Goal: Use online tool/utility: Utilize a website feature to perform a specific function

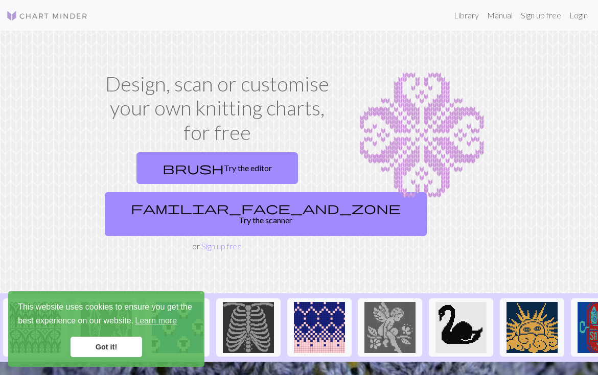
click at [215, 208] on link "familiar_face_and_zone Try the scanner" at bounding box center [266, 214] width 322 height 44
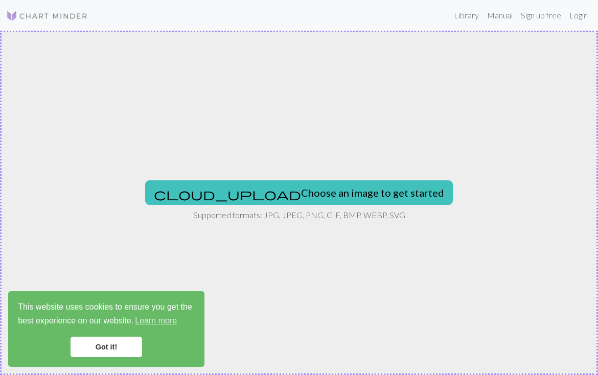
click at [242, 195] on button "cloud_upload Choose an image to get started" at bounding box center [298, 192] width 307 height 25
click at [252, 188] on button "cloud_upload Choose an image to get started" at bounding box center [298, 192] width 307 height 25
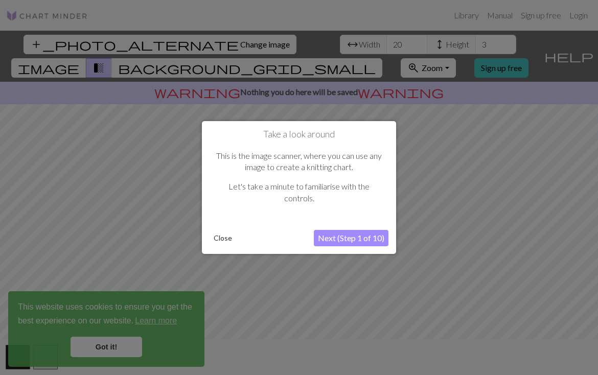
click at [334, 238] on button "Next (Step 1 of 10)" at bounding box center [351, 238] width 75 height 16
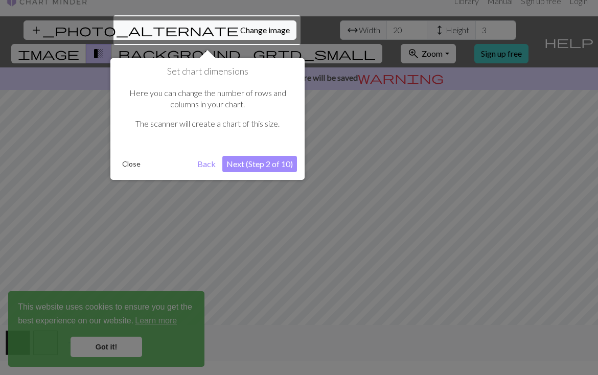
scroll to position [15, 0]
click at [274, 166] on button "Next (Step 2 of 10)" at bounding box center [259, 163] width 75 height 16
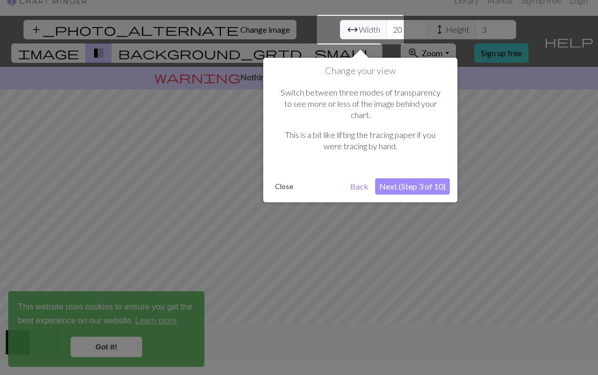
click at [404, 178] on button "Next (Step 3 of 10)" at bounding box center [412, 186] width 75 height 16
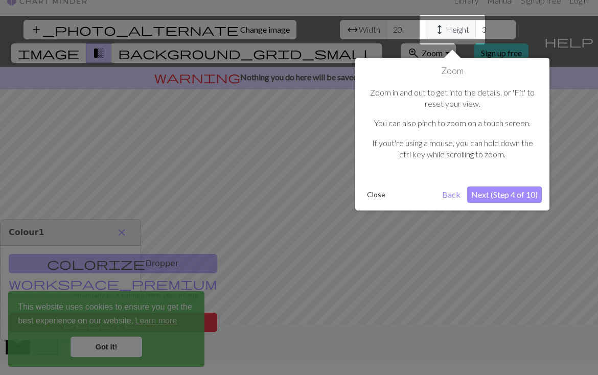
click at [518, 194] on button "Next (Step 4 of 10)" at bounding box center [504, 194] width 75 height 16
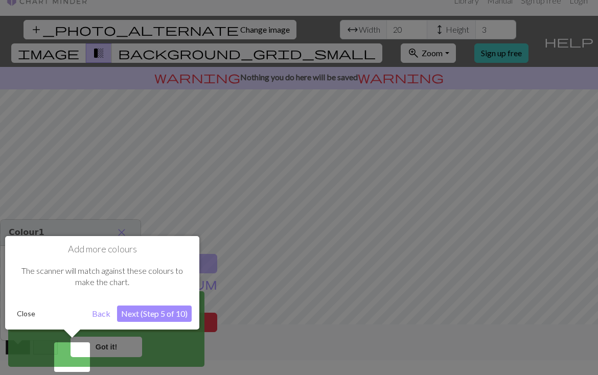
click at [174, 316] on button "Next (Step 5 of 10)" at bounding box center [154, 313] width 75 height 16
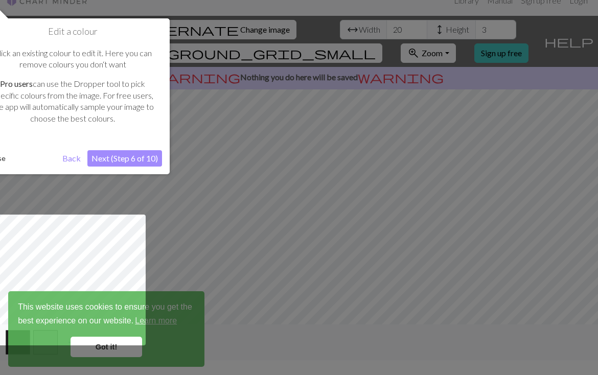
click at [125, 156] on button "Next (Step 6 of 10)" at bounding box center [124, 158] width 75 height 16
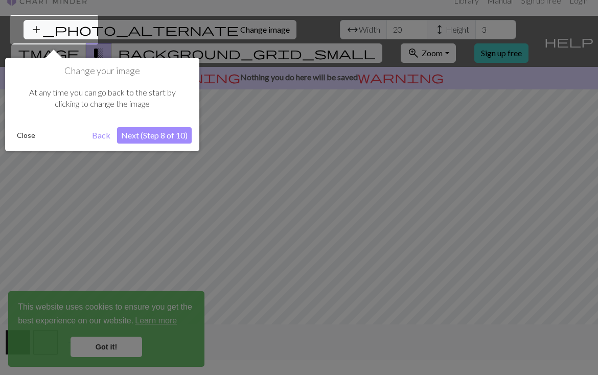
click at [165, 136] on button "Next (Step 8 of 10)" at bounding box center [154, 135] width 75 height 16
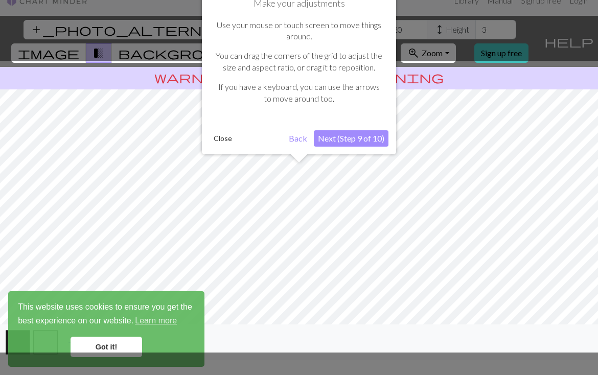
click at [354, 134] on button "Next (Step 9 of 10)" at bounding box center [351, 138] width 75 height 16
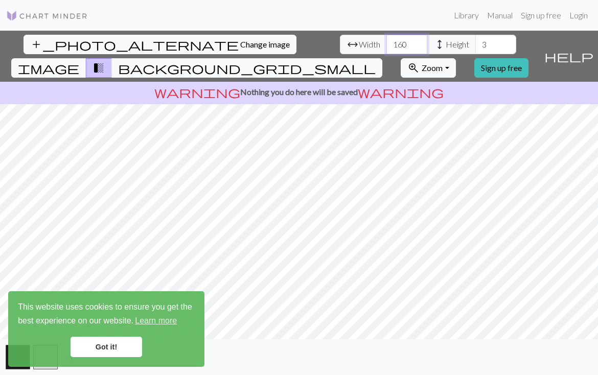
type input "160"
type input "20"
click at [375, 61] on span "background_grid_small" at bounding box center [246, 68] width 257 height 14
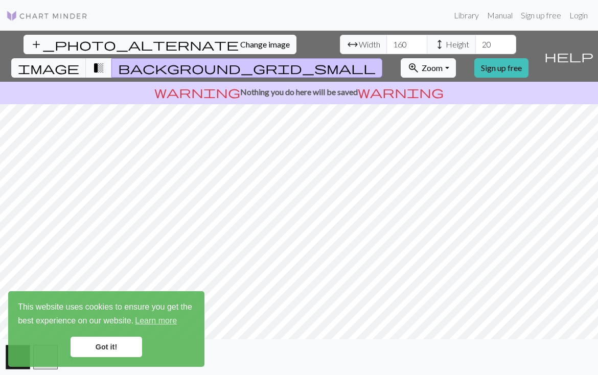
click at [382, 58] on button "background_grid_small" at bounding box center [246, 67] width 271 height 19
click at [375, 61] on span "background_grid_small" at bounding box center [246, 68] width 257 height 14
click at [79, 61] on span "image" at bounding box center [48, 68] width 61 height 14
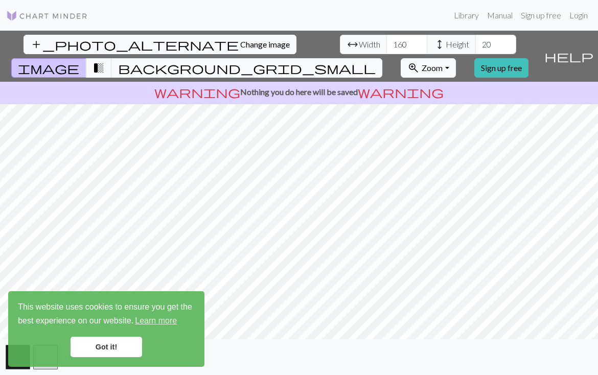
click at [116, 349] on link "Got it!" at bounding box center [106, 347] width 72 height 20
click at [116, 348] on link "Got it!" at bounding box center [106, 347] width 72 height 20
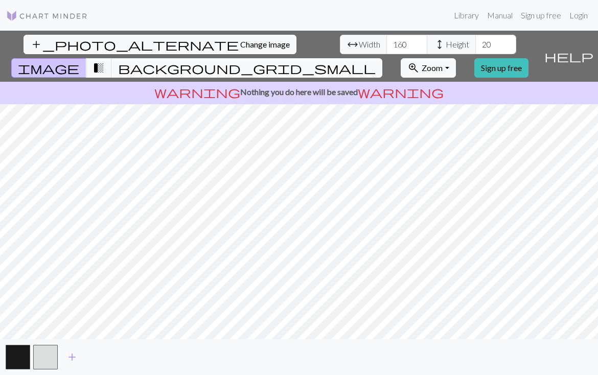
click at [74, 356] on span "add" at bounding box center [72, 357] width 12 height 14
click at [375, 61] on span "background_grid_small" at bounding box center [246, 68] width 257 height 14
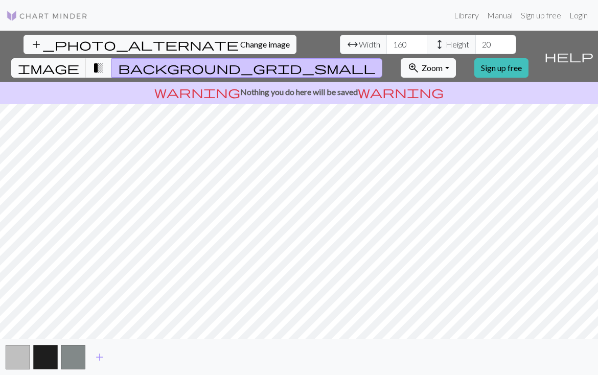
click at [307, 86] on p "warning Nothing you do here will be saved warning" at bounding box center [298, 92] width 589 height 12
click at [586, 49] on span "help" at bounding box center [568, 56] width 49 height 14
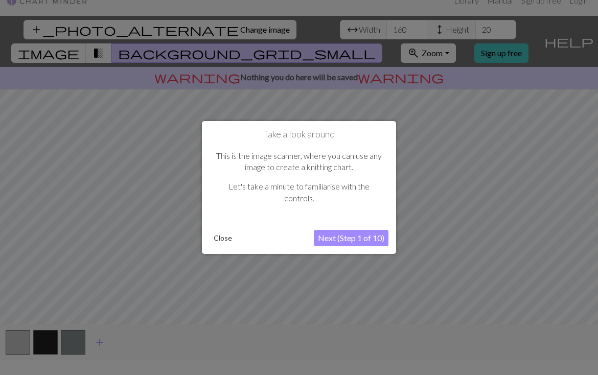
click at [364, 240] on button "Next (Step 1 of 10)" at bounding box center [351, 238] width 75 height 16
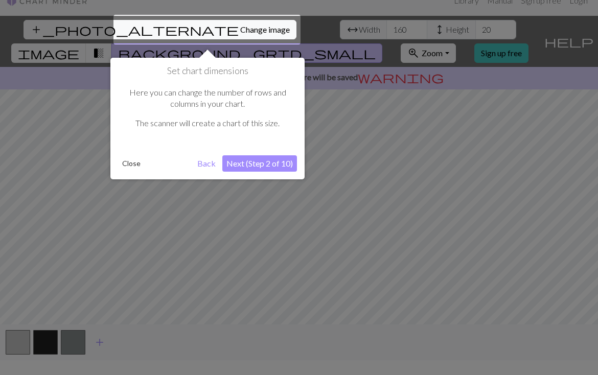
click at [276, 169] on button "Next (Step 2 of 10)" at bounding box center [259, 163] width 75 height 16
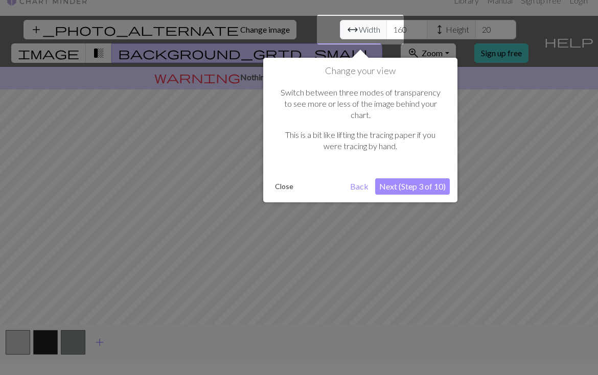
click at [434, 178] on button "Next (Step 3 of 10)" at bounding box center [412, 186] width 75 height 16
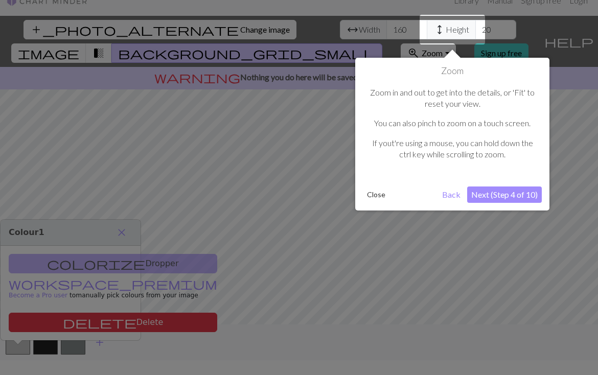
click at [526, 197] on button "Next (Step 4 of 10)" at bounding box center [504, 194] width 75 height 16
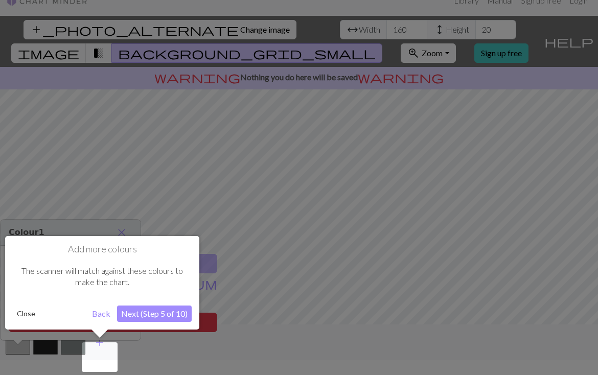
click at [183, 318] on button "Next (Step 5 of 10)" at bounding box center [154, 313] width 75 height 16
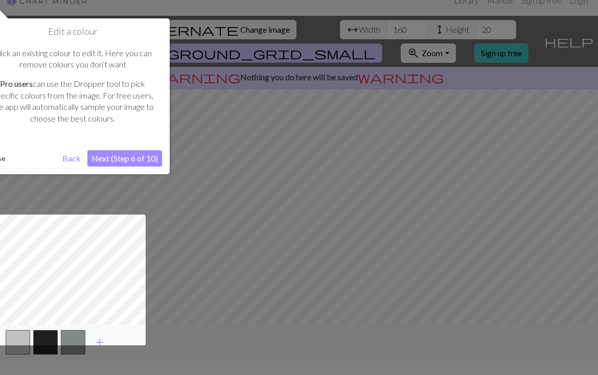
click at [140, 156] on button "Next (Step 6 of 10)" at bounding box center [124, 158] width 75 height 16
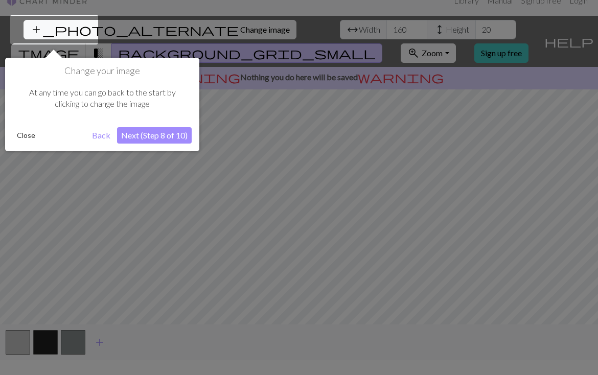
click at [178, 133] on button "Next (Step 8 of 10)" at bounding box center [154, 135] width 75 height 16
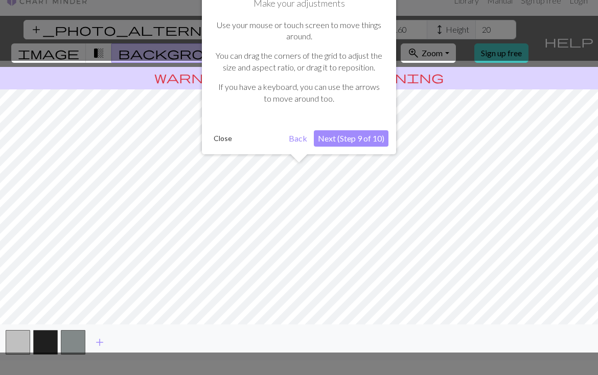
click at [376, 144] on button "Next (Step 9 of 10)" at bounding box center [351, 138] width 75 height 16
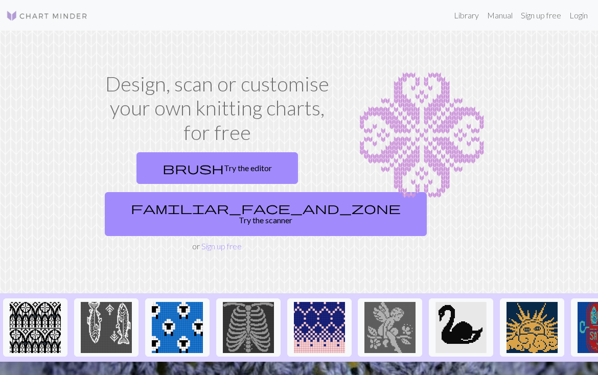
click at [196, 165] on span "brush" at bounding box center [192, 168] width 61 height 14
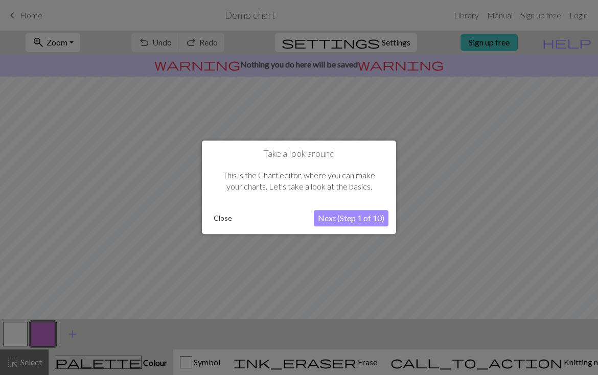
click at [352, 219] on button "Next (Step 1 of 10)" at bounding box center [351, 218] width 75 height 16
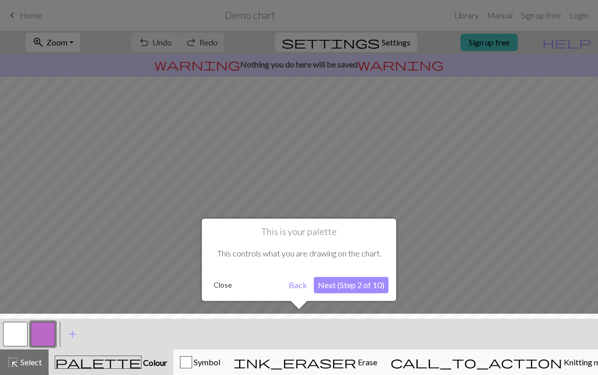
click at [361, 289] on button "Next (Step 2 of 10)" at bounding box center [351, 285] width 75 height 16
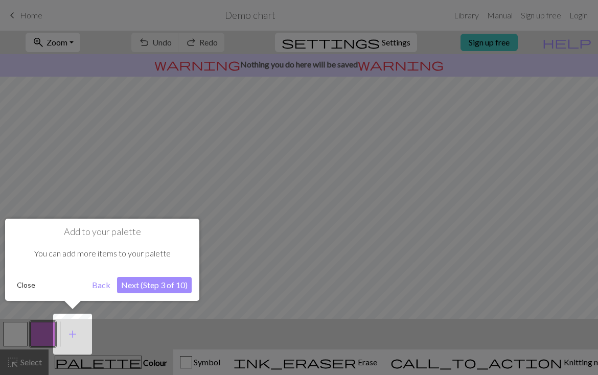
click at [149, 282] on button "Next (Step 3 of 10)" at bounding box center [154, 285] width 75 height 16
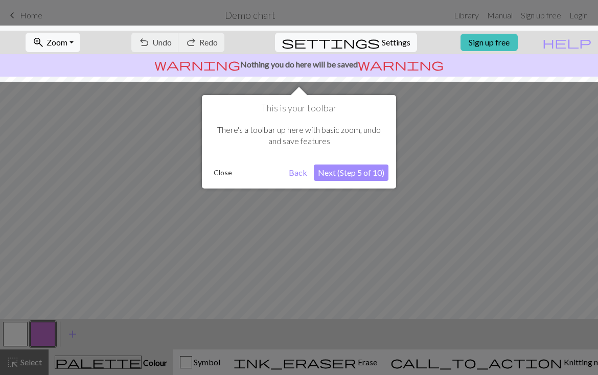
click at [373, 173] on button "Next (Step 5 of 10)" at bounding box center [351, 172] width 75 height 16
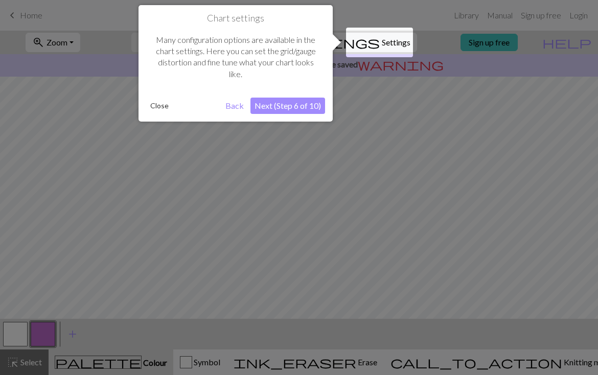
click at [293, 103] on button "Next (Step 6 of 10)" at bounding box center [287, 106] width 75 height 16
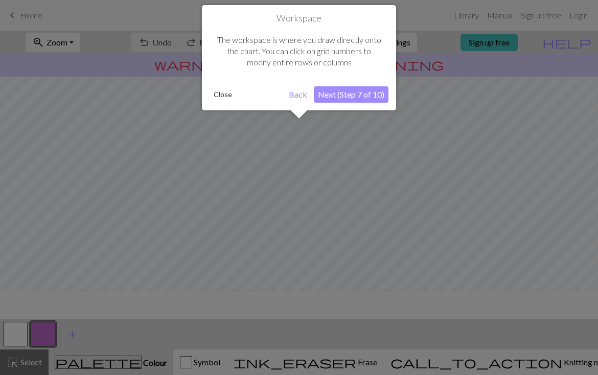
scroll to position [61, 0]
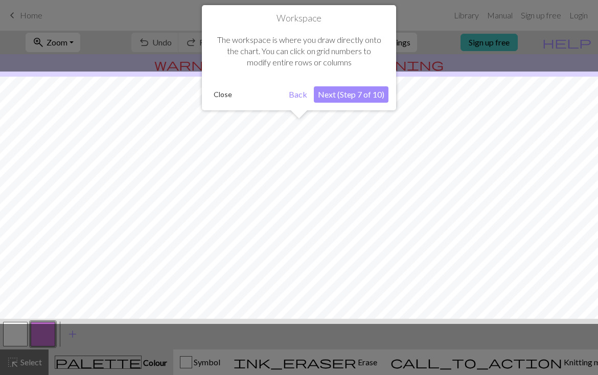
click at [357, 95] on button "Next (Step 7 of 10)" at bounding box center [351, 94] width 75 height 16
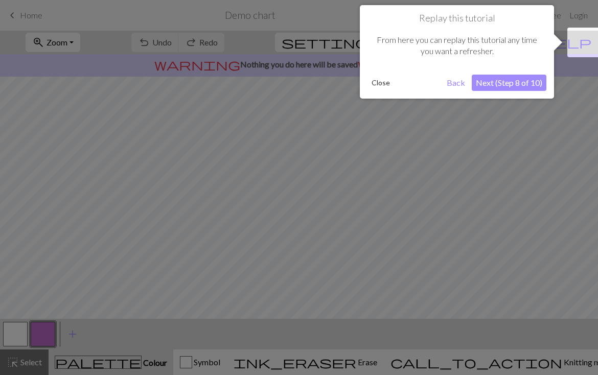
click at [500, 86] on button "Next (Step 8 of 10)" at bounding box center [508, 83] width 75 height 16
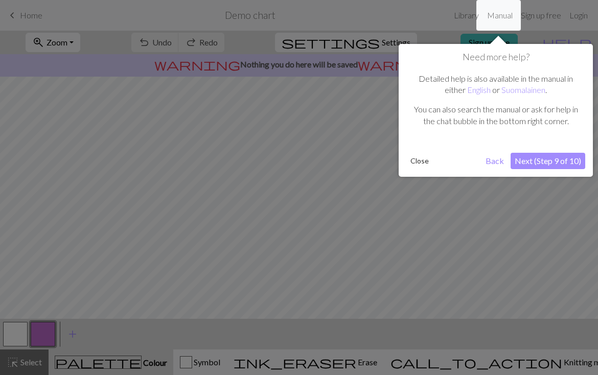
click at [547, 157] on button "Next (Step 9 of 10)" at bounding box center [547, 161] width 75 height 16
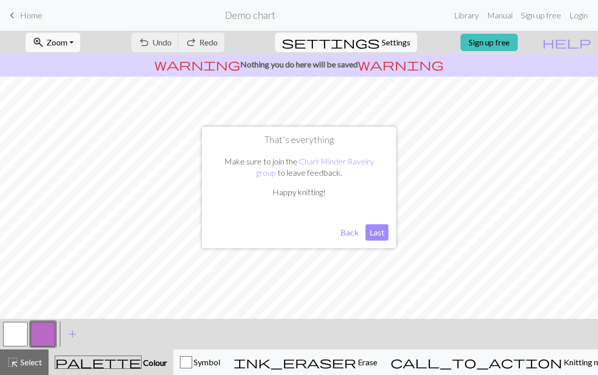
click at [374, 234] on button "Last" at bounding box center [376, 232] width 23 height 16
click at [384, 42] on span "Settings" at bounding box center [396, 42] width 29 height 12
select select "aran"
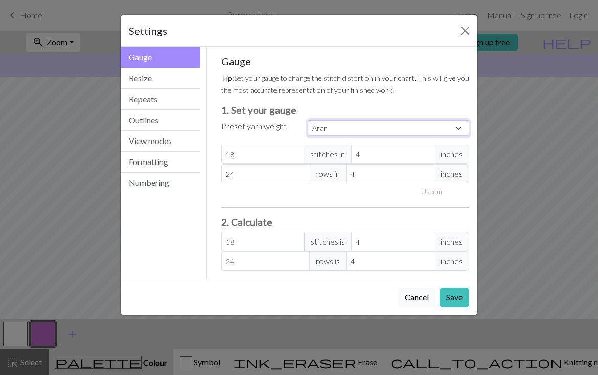
click at [331, 126] on select "Custom Square Lace Light Fingering Fingering Sport Double knit Worsted Aran Bul…" at bounding box center [387, 128] width 161 height 16
click at [429, 192] on button "Use cm" at bounding box center [431, 191] width 30 height 16
type input "10.16"
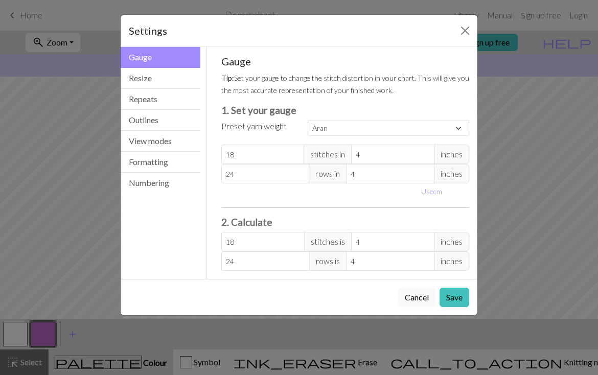
type input "10.16"
type input "10"
type input "18.29"
type input "10"
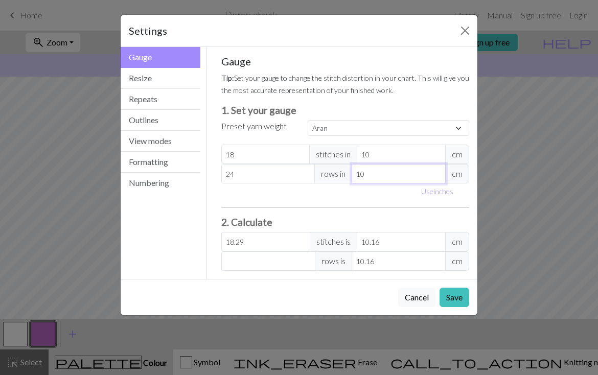
type input "24.38"
type input "10"
type input "0"
type input "25"
type input "25.4"
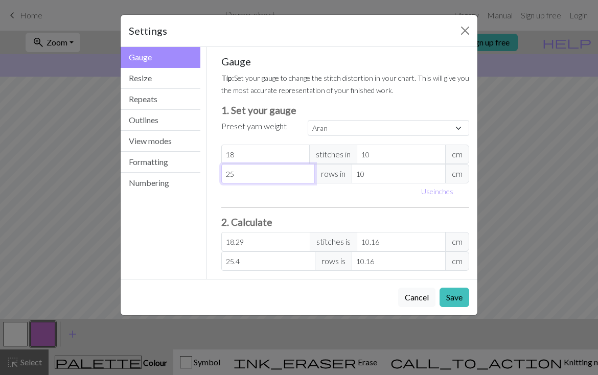
type input "25"
type input "0"
type input "10"
type input "18"
type input "10"
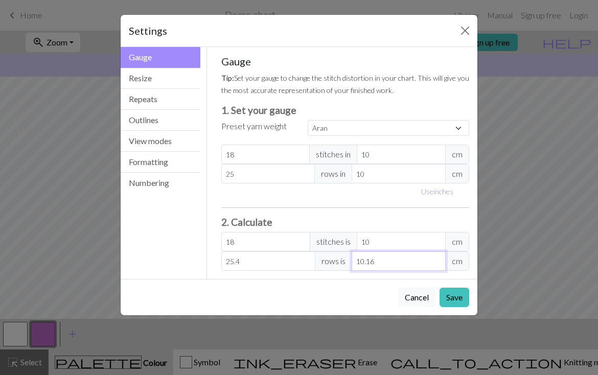
type input "0"
type input "10"
type input "25"
type input "10"
click at [435, 205] on div "Gauge Tip: Set your gauge to change the stitch distortion in your chart. This w…" at bounding box center [345, 163] width 248 height 216
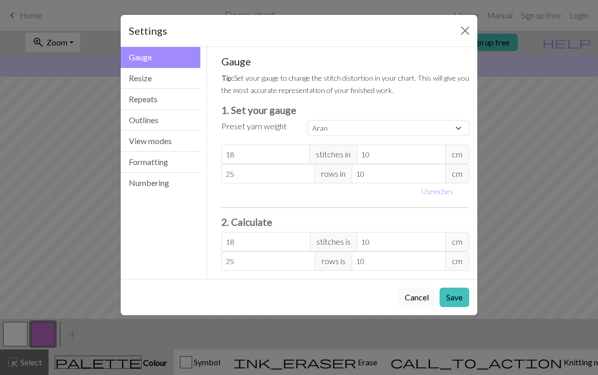
click at [155, 84] on button "Resize" at bounding box center [161, 78] width 80 height 21
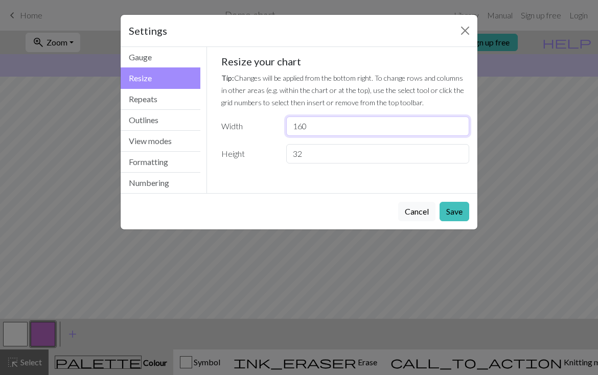
type input "160"
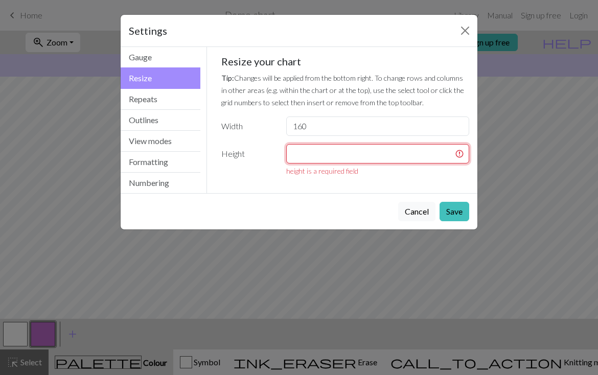
type input "20"
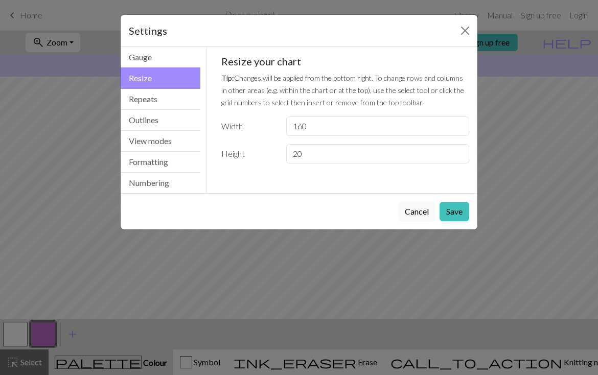
click at [181, 102] on button "Repeats" at bounding box center [161, 99] width 80 height 21
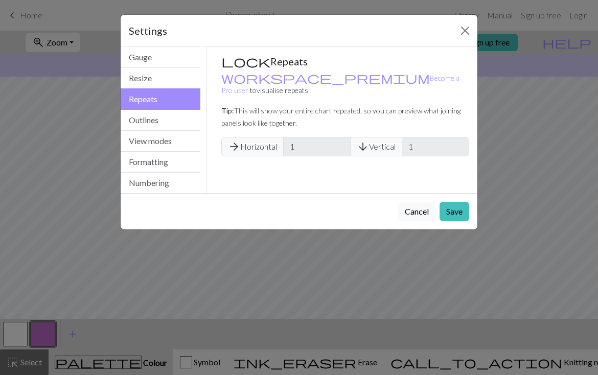
click at [180, 121] on button "Outlines" at bounding box center [161, 120] width 80 height 21
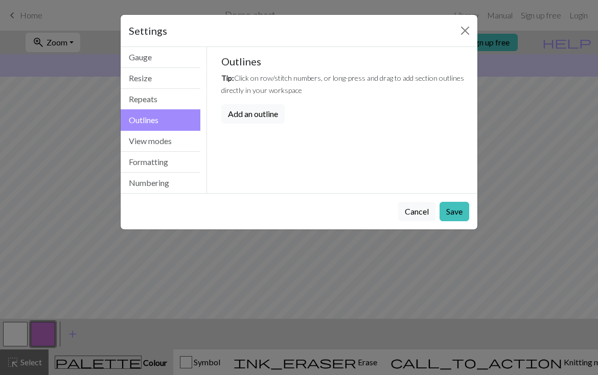
click at [179, 145] on button "View modes" at bounding box center [161, 141] width 80 height 21
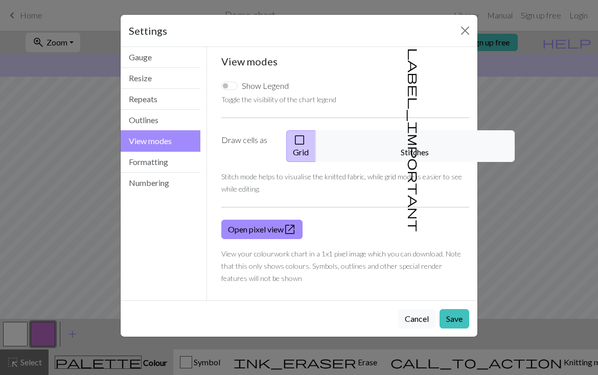
click at [305, 143] on span "check_box_outline_blank" at bounding box center [299, 140] width 12 height 14
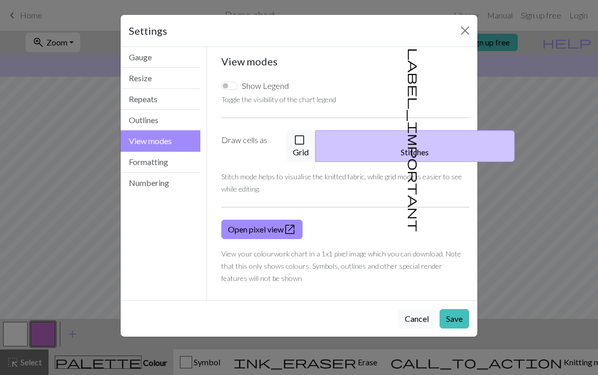
click at [305, 141] on span "check_box_outline_blank" at bounding box center [299, 140] width 12 height 14
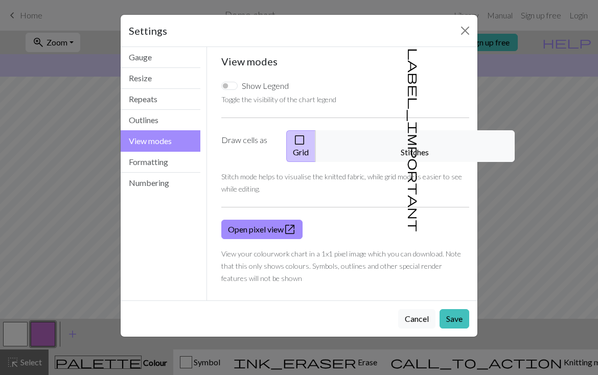
click at [177, 169] on button "Formatting" at bounding box center [161, 162] width 80 height 21
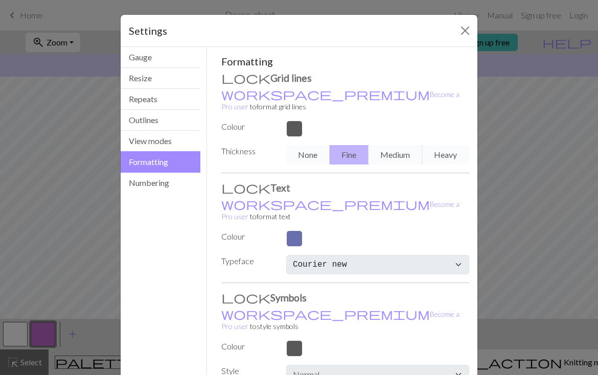
click at [320, 121] on div at bounding box center [377, 129] width 195 height 16
click at [173, 190] on button "Numbering" at bounding box center [161, 183] width 80 height 20
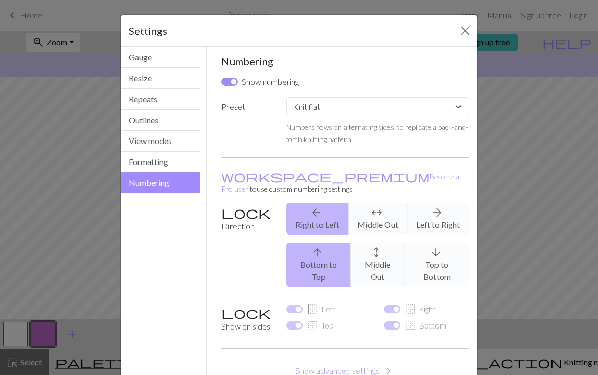
scroll to position [2, 0]
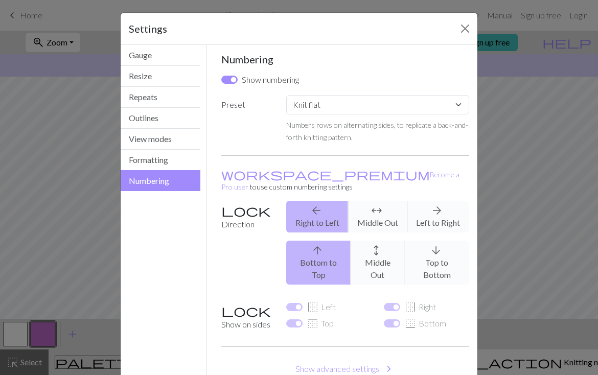
click at [173, 52] on button "Gauge" at bounding box center [161, 55] width 80 height 21
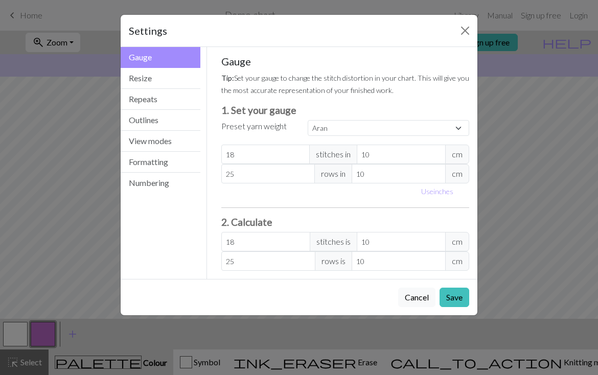
click at [454, 300] on button "Save" at bounding box center [454, 297] width 30 height 19
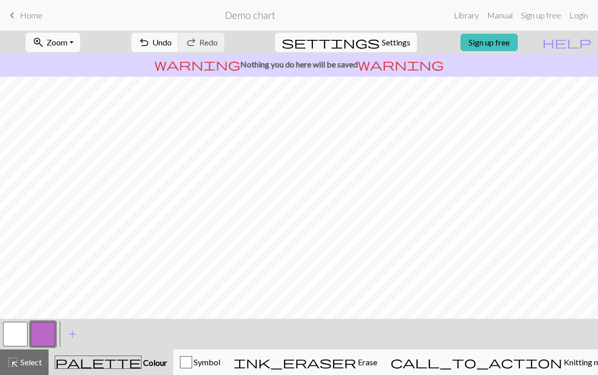
scroll to position [8, 0]
click at [363, 45] on span "settings" at bounding box center [330, 42] width 98 height 14
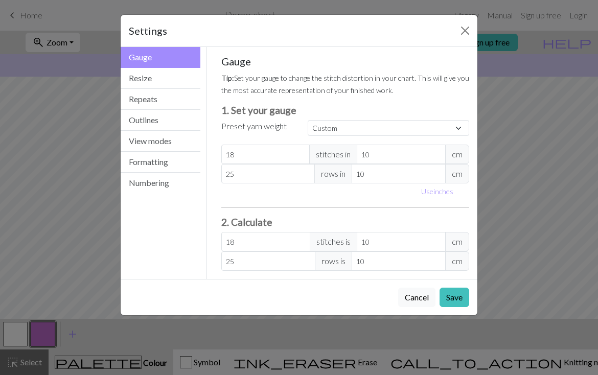
click at [174, 81] on button "Resize" at bounding box center [161, 78] width 80 height 21
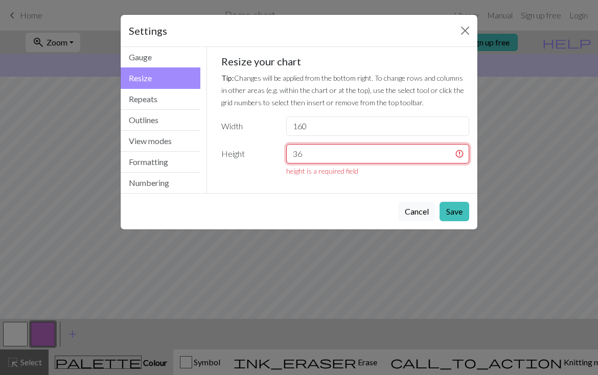
type input "36"
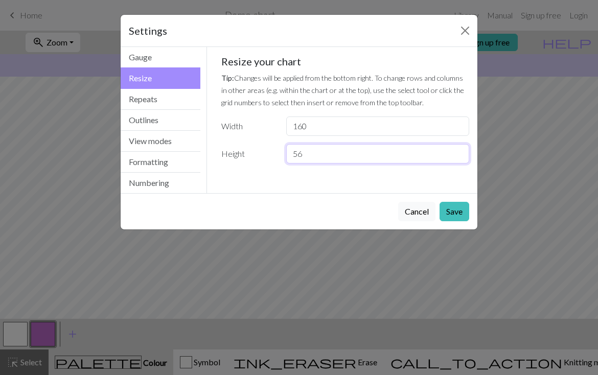
type input "56"
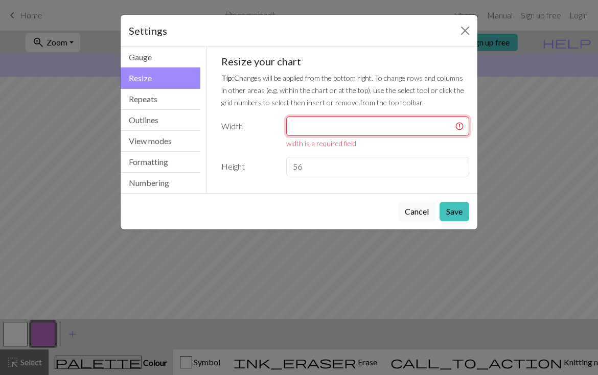
type input "100"
type input "400"
click at [460, 214] on button "Save" at bounding box center [454, 211] width 30 height 19
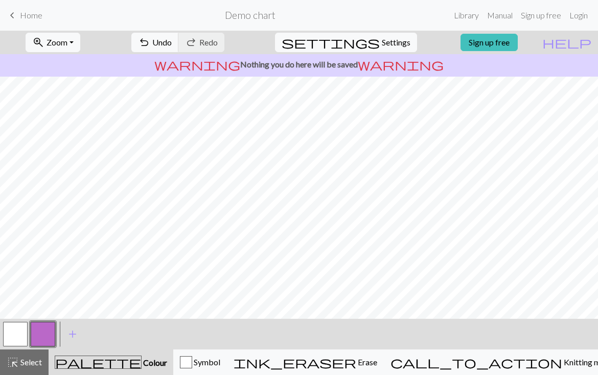
scroll to position [109, 0]
click at [505, 361] on span "call_to_action" at bounding box center [476, 362] width 172 height 14
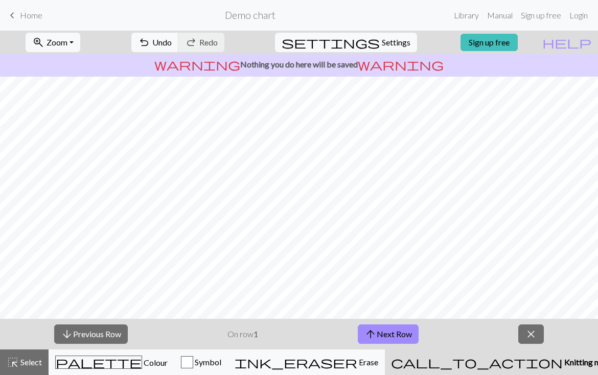
click at [408, 338] on button "arrow_upward Next Row" at bounding box center [388, 333] width 61 height 19
click at [408, 335] on button "arrow_upward Next Row" at bounding box center [388, 333] width 61 height 19
click at [408, 334] on button "arrow_upward Next Row" at bounding box center [388, 333] width 61 height 19
click at [407, 334] on button "arrow_upward Next Row" at bounding box center [388, 333] width 61 height 19
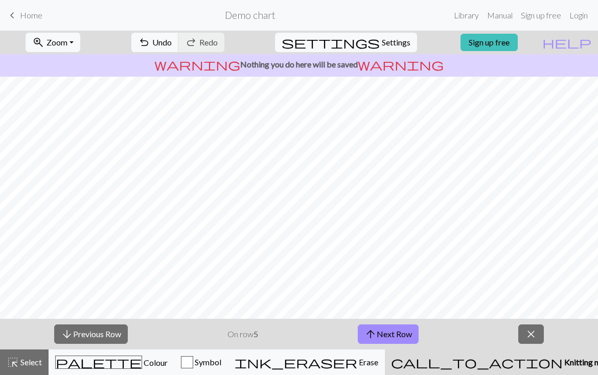
click at [407, 334] on button "arrow_upward Next Row" at bounding box center [388, 333] width 61 height 19
click at [407, 333] on button "arrow_upward Next Row" at bounding box center [388, 333] width 61 height 19
click at [407, 333] on button "arrow_upward Next Row" at bounding box center [390, 333] width 61 height 19
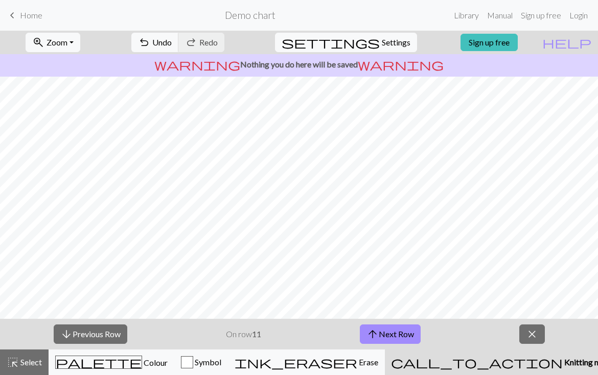
click at [407, 333] on button "arrow_upward Next Row" at bounding box center [390, 333] width 61 height 19
click at [406, 332] on button "arrow_upward Next Row" at bounding box center [390, 333] width 61 height 19
click at [407, 333] on button "arrow_upward Next Row" at bounding box center [390, 333] width 61 height 19
click at [406, 332] on button "arrow_upward Next Row" at bounding box center [390, 333] width 61 height 19
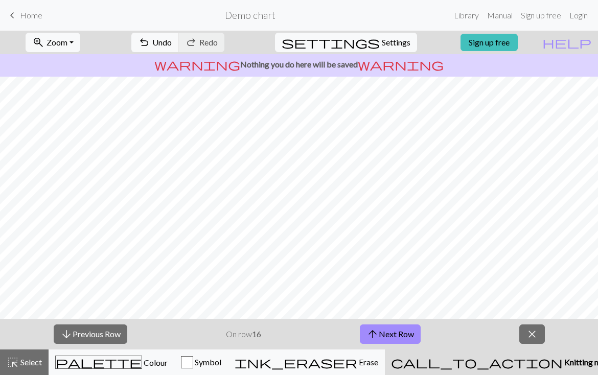
click at [406, 331] on button "arrow_upward Next Row" at bounding box center [390, 333] width 61 height 19
click at [407, 332] on button "arrow_upward Next Row" at bounding box center [390, 333] width 61 height 19
click at [407, 333] on button "arrow_upward Next Row" at bounding box center [390, 333] width 61 height 19
click at [406, 333] on button "arrow_upward Next Row" at bounding box center [390, 333] width 61 height 19
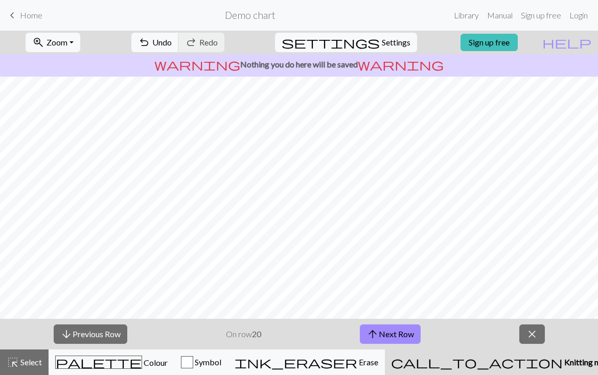
click at [406, 333] on button "arrow_upward Next Row" at bounding box center [390, 333] width 61 height 19
click at [172, 47] on span "Undo" at bounding box center [161, 42] width 19 height 10
click at [172, 44] on span "Undo" at bounding box center [161, 42] width 19 height 10
click at [505, 365] on span "call_to_action" at bounding box center [477, 362] width 172 height 14
click at [378, 367] on span "Erase" at bounding box center [367, 362] width 21 height 10
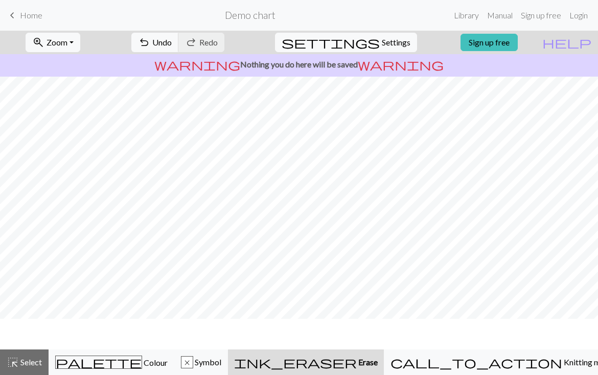
scroll to position [79, 0]
click at [368, 42] on span "settings" at bounding box center [330, 42] width 98 height 14
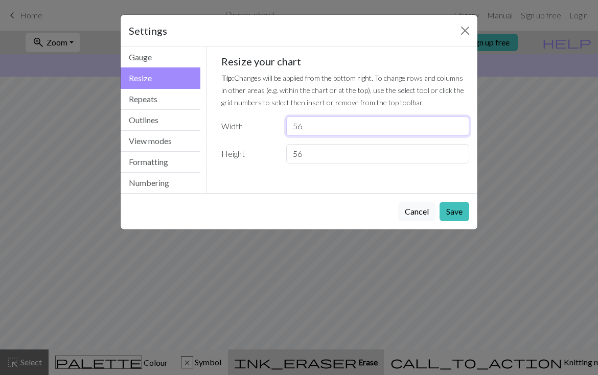
type input "56"
type input "100"
click at [452, 212] on button "Save" at bounding box center [454, 211] width 30 height 19
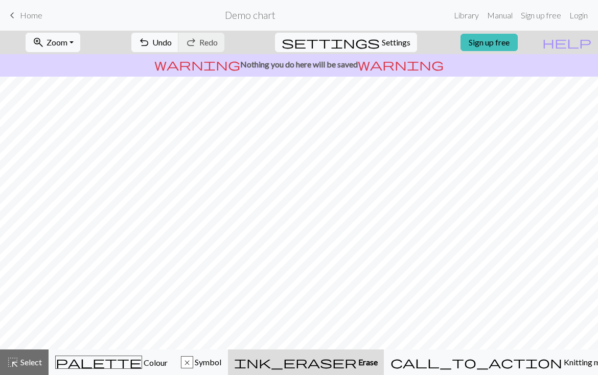
click at [142, 366] on span "Colour" at bounding box center [155, 363] width 26 height 10
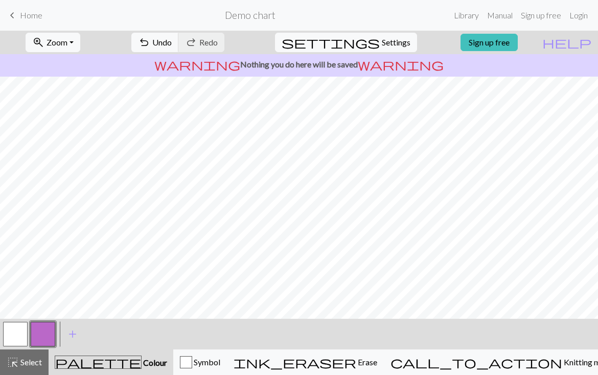
click at [45, 333] on button "button" at bounding box center [43, 334] width 25 height 25
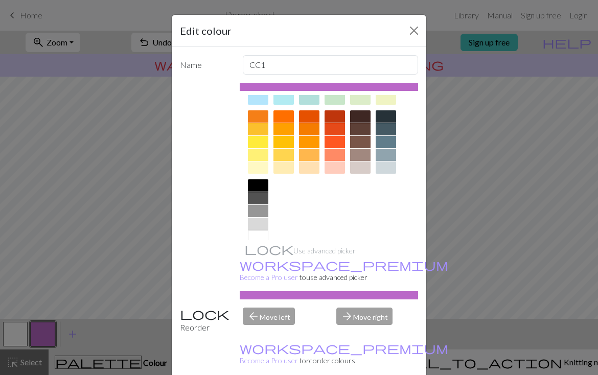
scroll to position [130, 0]
click at [256, 228] on div at bounding box center [258, 224] width 20 height 12
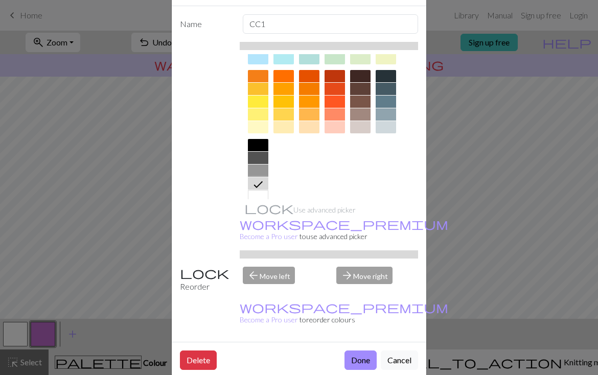
scroll to position [40, 0]
click at [363, 351] on button "Done" at bounding box center [360, 360] width 32 height 19
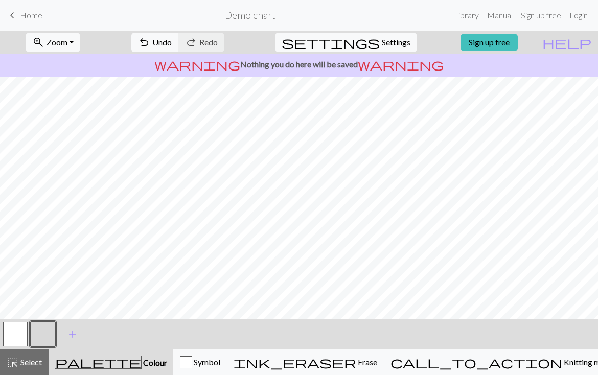
click at [74, 334] on span "add" at bounding box center [72, 334] width 12 height 14
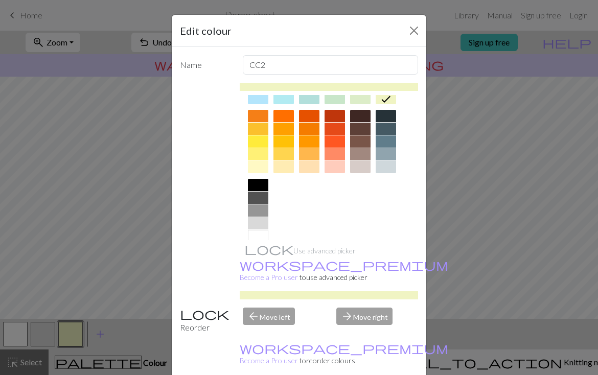
scroll to position [130, 0]
click at [257, 186] on div at bounding box center [258, 186] width 20 height 12
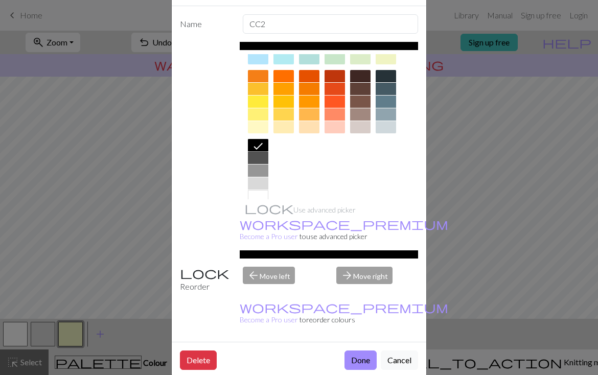
scroll to position [40, 0]
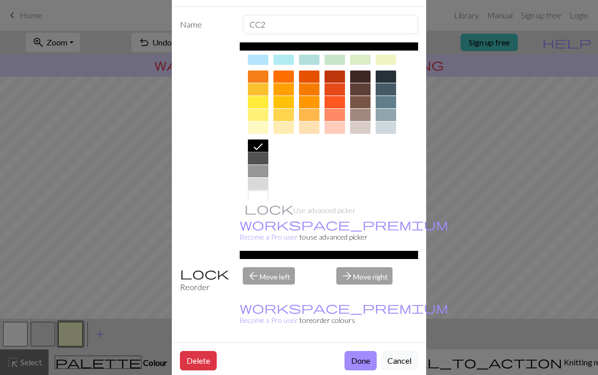
click at [361, 351] on button "Done" at bounding box center [360, 360] width 32 height 19
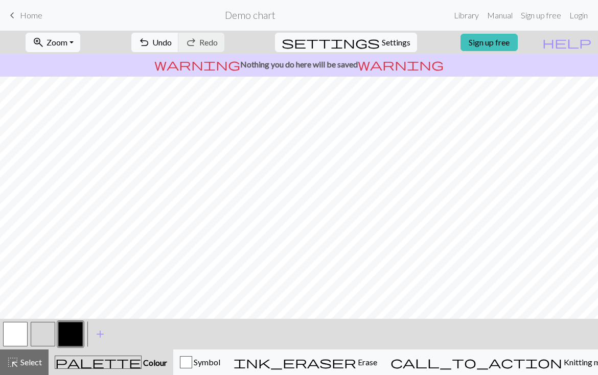
click at [48, 330] on button "button" at bounding box center [43, 334] width 25 height 25
click at [46, 334] on button "button" at bounding box center [43, 334] width 25 height 25
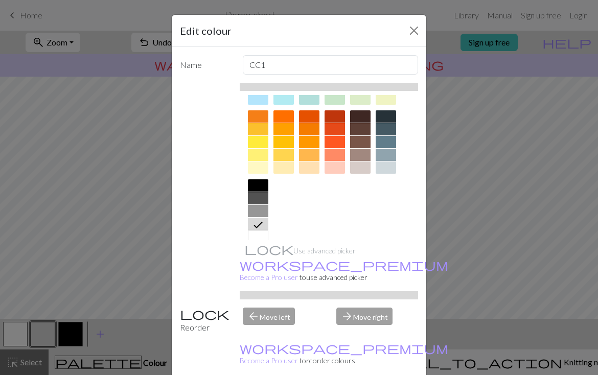
scroll to position [130, 0]
click at [261, 213] on div at bounding box center [258, 211] width 20 height 12
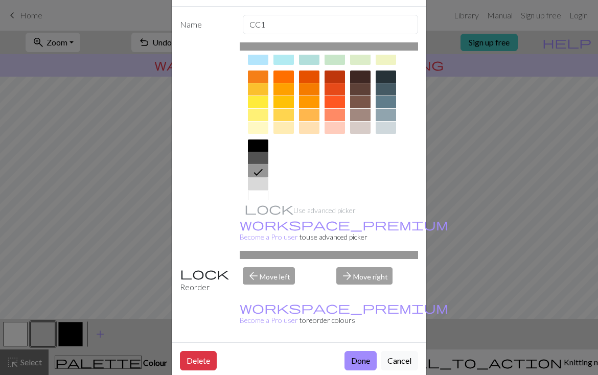
scroll to position [40, 0]
click at [359, 351] on button "Done" at bounding box center [360, 360] width 32 height 19
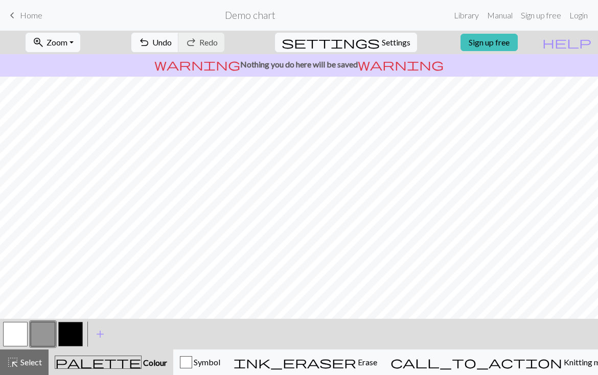
click at [283, 333] on div "< > add Add a colour" at bounding box center [299, 334] width 598 height 31
click at [377, 366] on span "Erase" at bounding box center [366, 362] width 21 height 10
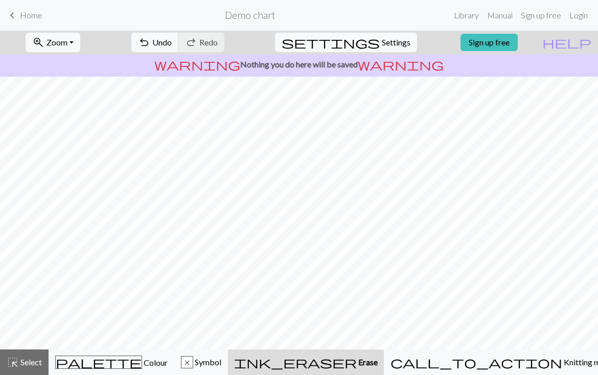
click at [172, 43] on span "Undo" at bounding box center [161, 42] width 19 height 10
click at [110, 364] on span "palette" at bounding box center [99, 362] width 86 height 14
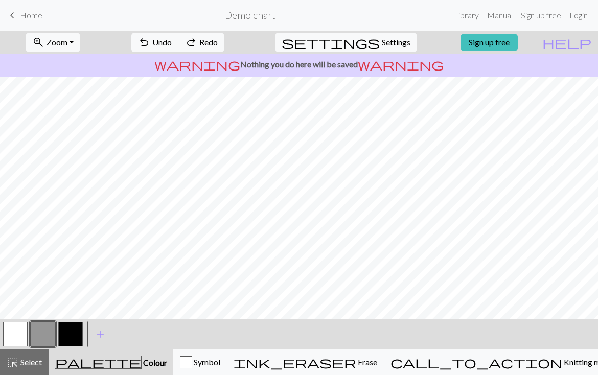
click at [19, 332] on button "button" at bounding box center [15, 334] width 25 height 25
click at [74, 333] on button "button" at bounding box center [70, 334] width 25 height 25
click at [20, 340] on button "button" at bounding box center [15, 334] width 25 height 25
click at [74, 333] on button "button" at bounding box center [70, 334] width 25 height 25
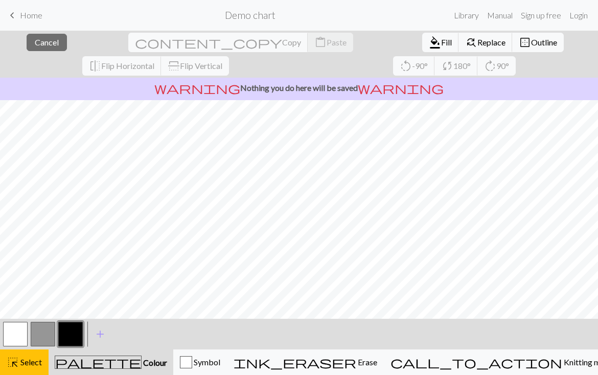
click at [73, 341] on button "button" at bounding box center [70, 334] width 25 height 25
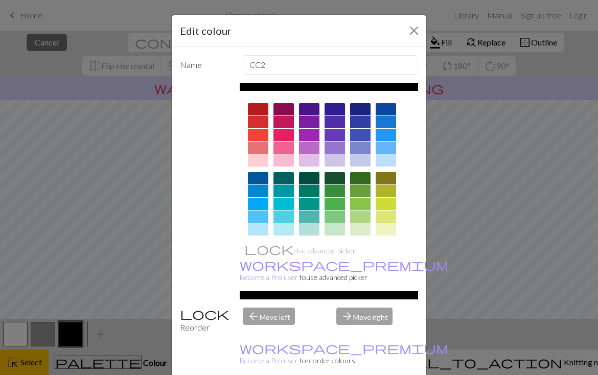
click at [415, 31] on button "Close" at bounding box center [414, 30] width 16 height 16
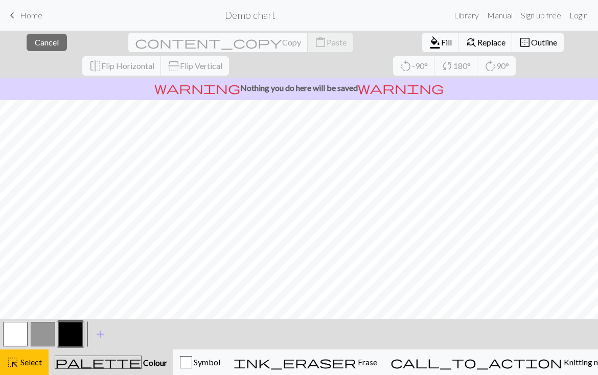
click at [71, 330] on button "button" at bounding box center [70, 334] width 25 height 25
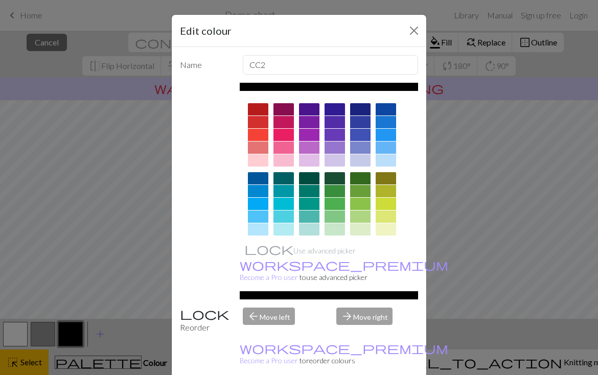
click at [414, 32] on button "Close" at bounding box center [414, 30] width 16 height 16
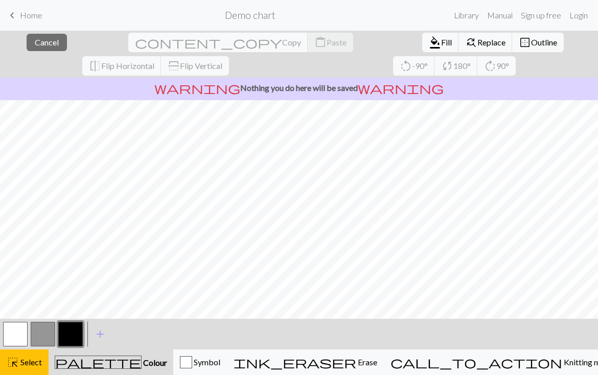
click at [141, 364] on span "Colour" at bounding box center [154, 363] width 26 height 10
click at [123, 368] on div "palette Colour Colour" at bounding box center [111, 362] width 112 height 13
click at [141, 359] on span "Colour" at bounding box center [154, 363] width 26 height 10
click at [141, 358] on span "Colour" at bounding box center [154, 363] width 26 height 10
click at [106, 362] on span "palette" at bounding box center [98, 362] width 86 height 14
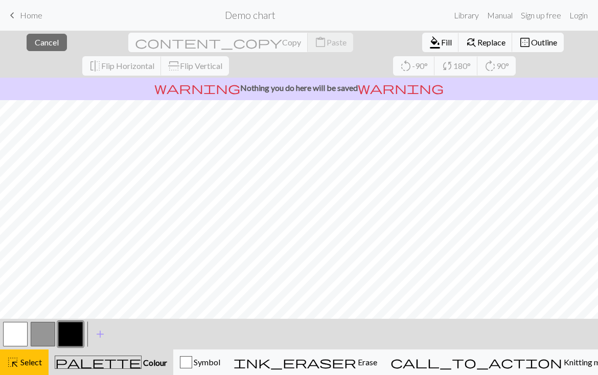
click at [141, 364] on span "Colour" at bounding box center [154, 363] width 26 height 10
click at [441, 44] on span "Fill" at bounding box center [446, 42] width 11 height 10
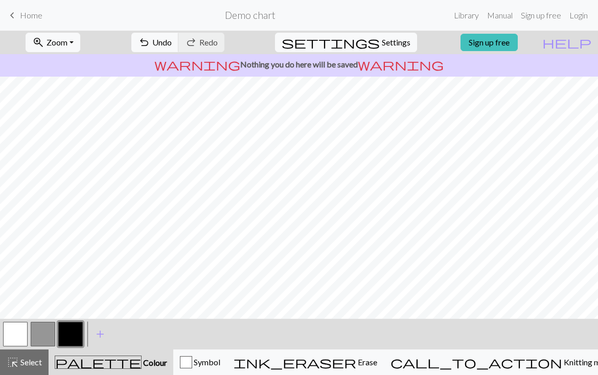
click at [37, 363] on span "Select" at bounding box center [30, 362] width 23 height 10
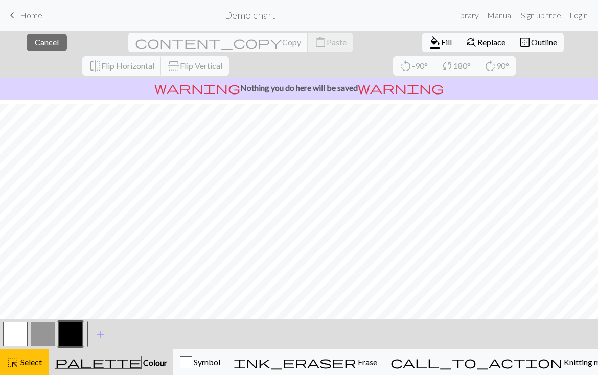
scroll to position [380, 0]
click at [441, 43] on span "Fill" at bounding box center [446, 42] width 11 height 10
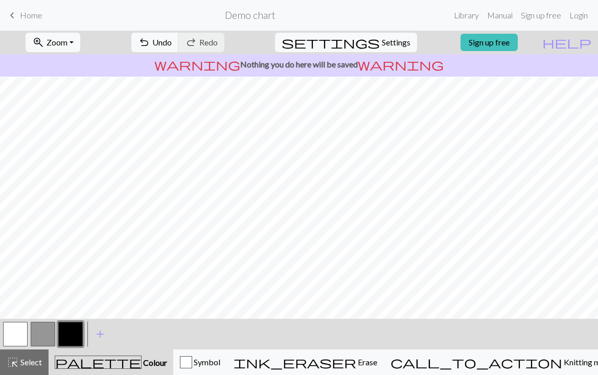
scroll to position [278, 0]
click at [39, 366] on span "Select" at bounding box center [30, 362] width 23 height 10
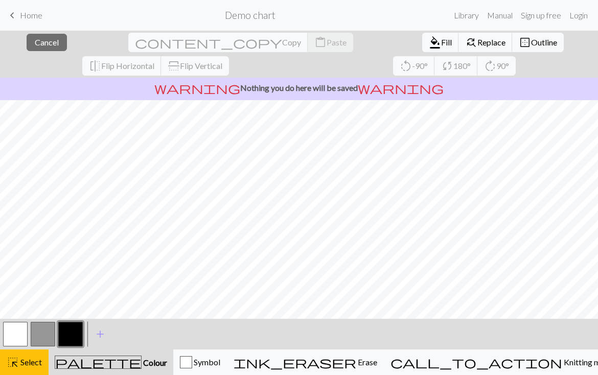
click at [429, 48] on span "format_color_fill" at bounding box center [435, 42] width 12 height 14
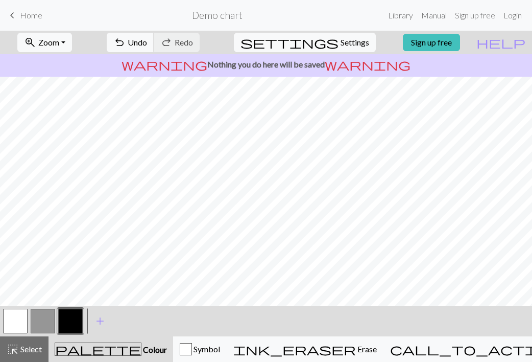
click at [21, 322] on button "button" at bounding box center [15, 321] width 25 height 25
click at [141, 352] on span "Colour" at bounding box center [154, 349] width 26 height 10
click at [141, 350] on span "Colour" at bounding box center [154, 349] width 26 height 10
click at [46, 314] on button "button" at bounding box center [43, 321] width 25 height 25
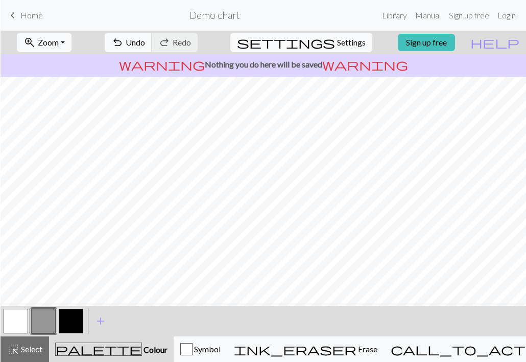
scroll to position [0, 0]
click at [20, 317] on button "button" at bounding box center [15, 321] width 25 height 25
click at [71, 48] on button "zoom_in Zoom Zoom" at bounding box center [43, 42] width 55 height 19
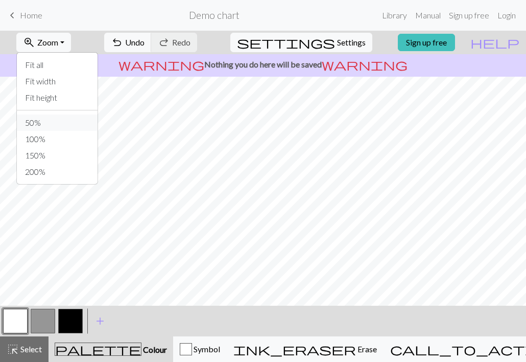
click at [53, 125] on button "50%" at bounding box center [57, 122] width 81 height 16
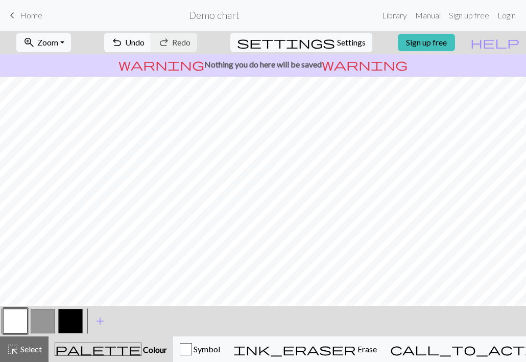
click at [71, 50] on button "zoom_in Zoom Zoom" at bounding box center [43, 42] width 55 height 19
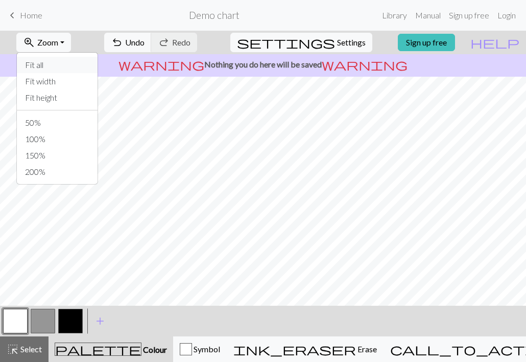
click at [71, 66] on button "Fit all" at bounding box center [57, 65] width 81 height 16
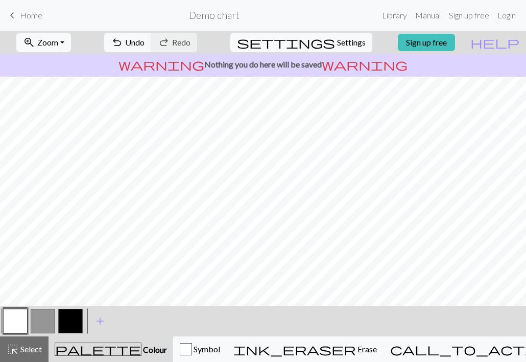
click at [71, 48] on button "zoom_in Zoom Zoom" at bounding box center [43, 42] width 55 height 19
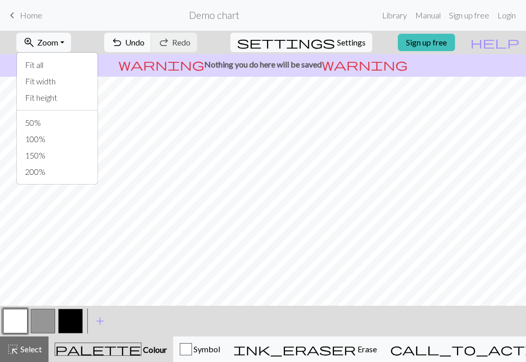
click at [71, 47] on button "zoom_in Zoom Zoom" at bounding box center [43, 42] width 55 height 19
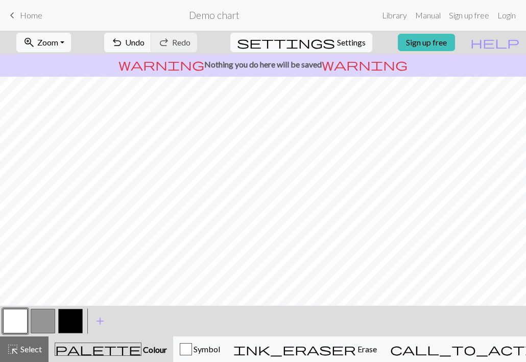
click at [71, 47] on button "zoom_in Zoom Zoom" at bounding box center [43, 42] width 55 height 19
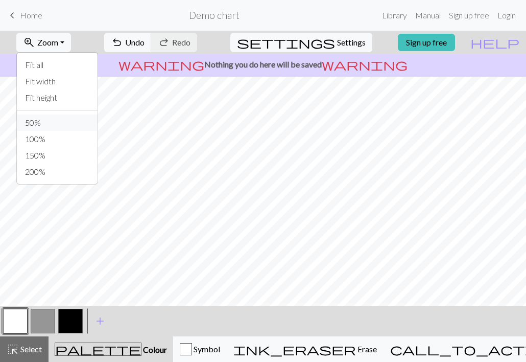
click at [61, 123] on button "50%" at bounding box center [57, 122] width 81 height 16
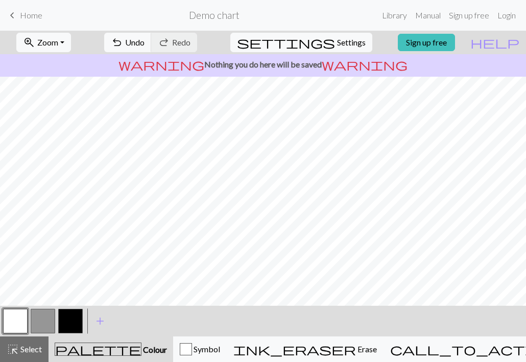
click at [71, 42] on button "zoom_in Zoom Zoom" at bounding box center [43, 42] width 55 height 19
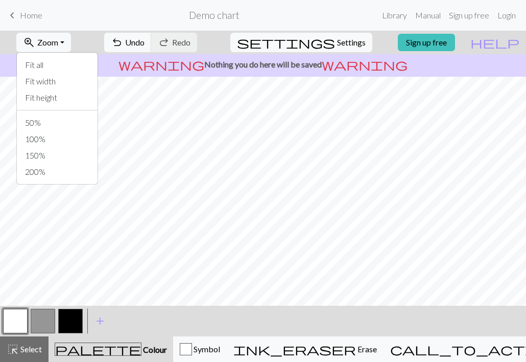
click at [70, 138] on button "100%" at bounding box center [57, 139] width 81 height 16
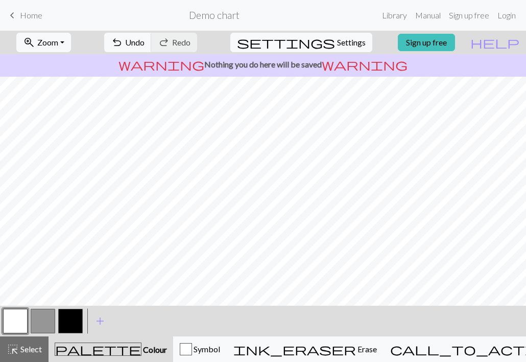
click at [71, 44] on button "zoom_in Zoom Zoom" at bounding box center [43, 42] width 55 height 19
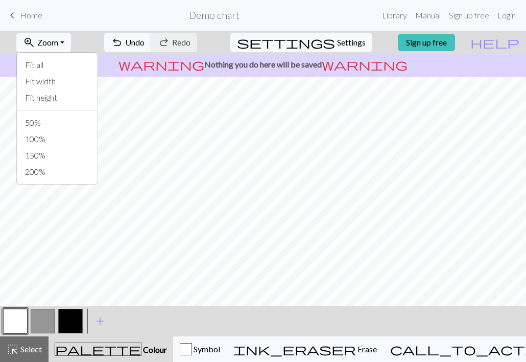
click at [66, 124] on button "50%" at bounding box center [57, 122] width 81 height 16
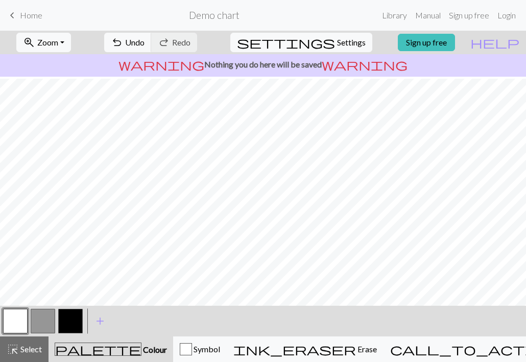
scroll to position [380, 0]
click at [48, 316] on button "button" at bounding box center [43, 321] width 25 height 25
click at [18, 324] on button "button" at bounding box center [15, 321] width 25 height 25
click at [45, 320] on button "button" at bounding box center [43, 321] width 25 height 25
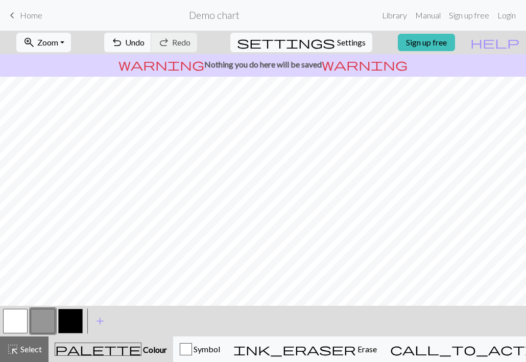
click at [20, 325] on button "button" at bounding box center [15, 321] width 25 height 25
click at [317, 42] on span "settings" at bounding box center [286, 42] width 98 height 14
select select "aran"
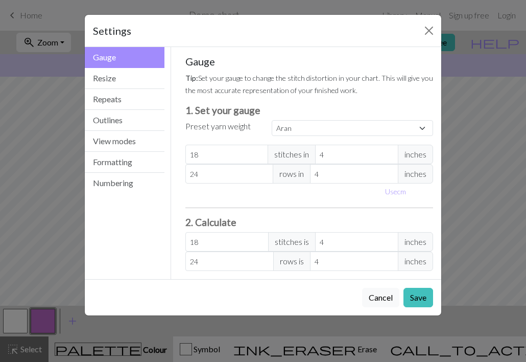
click at [126, 79] on button "Resize" at bounding box center [125, 78] width 80 height 21
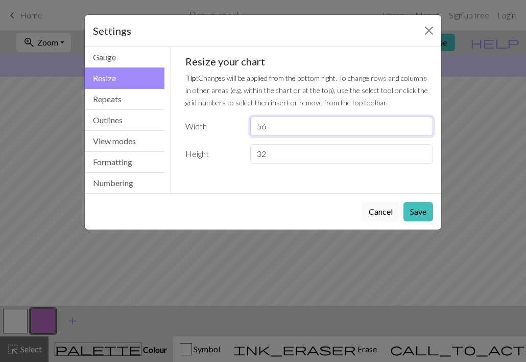
type input "56"
type input "25"
click at [425, 213] on button "Save" at bounding box center [419, 211] width 30 height 19
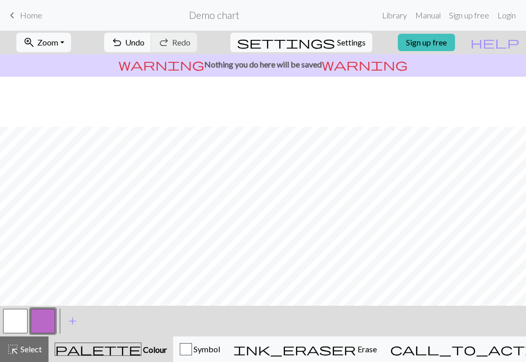
scroll to position [0, 0]
click at [48, 318] on button "button" at bounding box center [43, 321] width 25 height 25
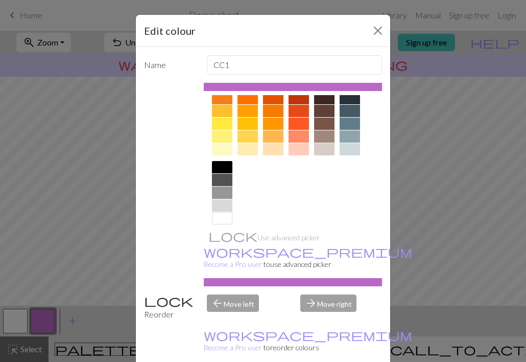
scroll to position [149, 0]
click at [222, 197] on div at bounding box center [222, 193] width 20 height 12
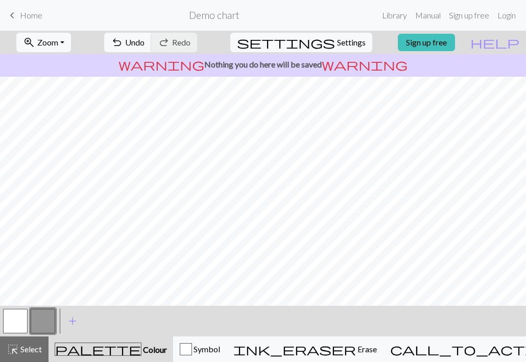
click at [72, 325] on span "add" at bounding box center [72, 321] width 12 height 14
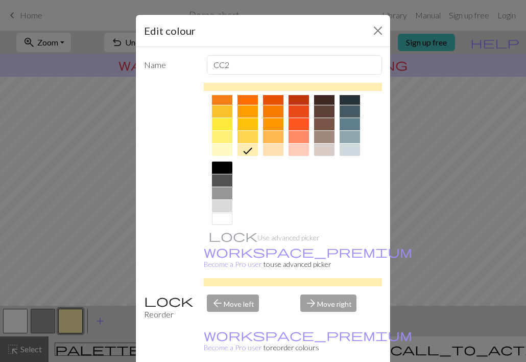
click at [222, 169] on div at bounding box center [222, 167] width 20 height 12
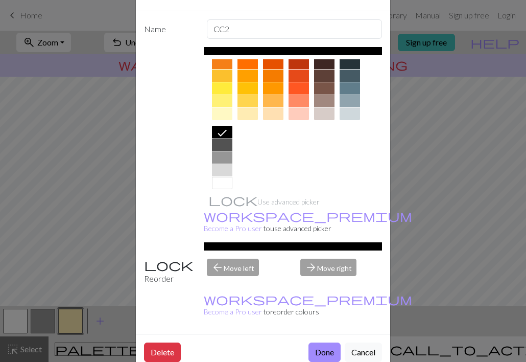
scroll to position [35, 0]
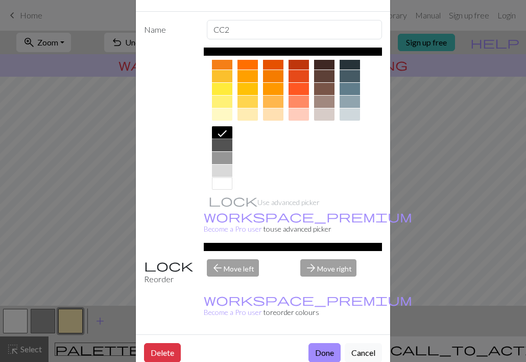
click at [325, 343] on button "Done" at bounding box center [325, 352] width 32 height 19
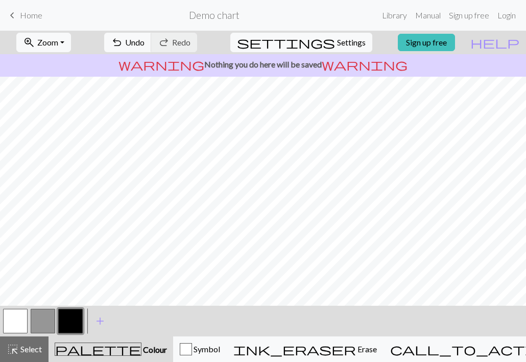
click at [34, 349] on span "Select" at bounding box center [30, 349] width 23 height 10
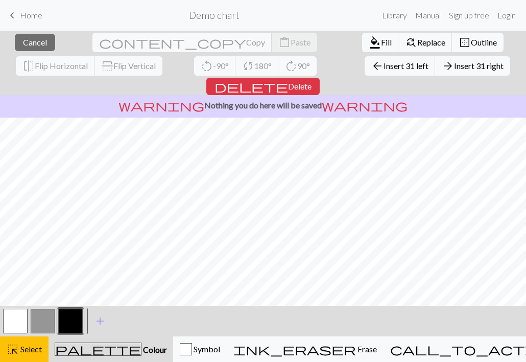
click at [16, 322] on button "button" at bounding box center [15, 321] width 25 height 25
click at [381, 44] on span "Fill" at bounding box center [386, 42] width 11 height 10
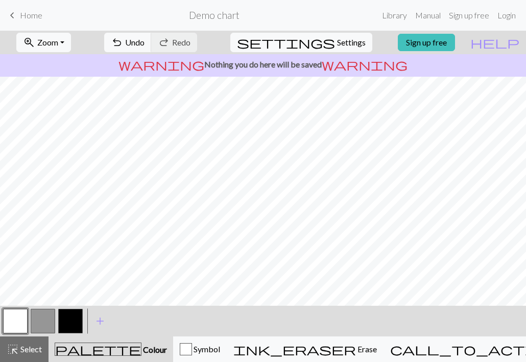
click at [381, 360] on button "ink_eraser Erase Erase" at bounding box center [305, 349] width 157 height 26
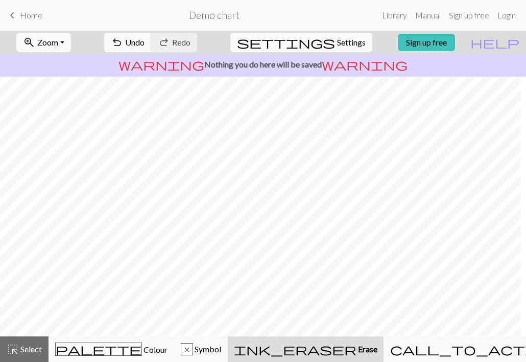
scroll to position [0, 0]
click at [102, 350] on span "palette" at bounding box center [99, 349] width 86 height 14
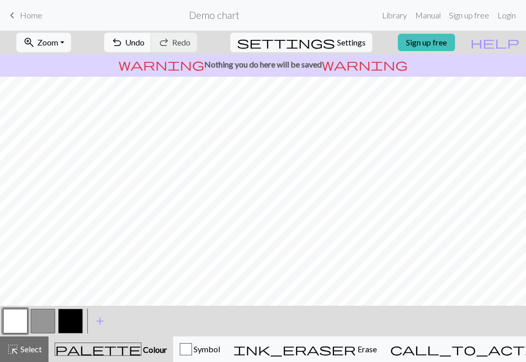
click at [71, 320] on button "button" at bounding box center [70, 321] width 25 height 25
click at [16, 323] on button "button" at bounding box center [15, 321] width 25 height 25
click at [72, 322] on button "button" at bounding box center [70, 321] width 25 height 25
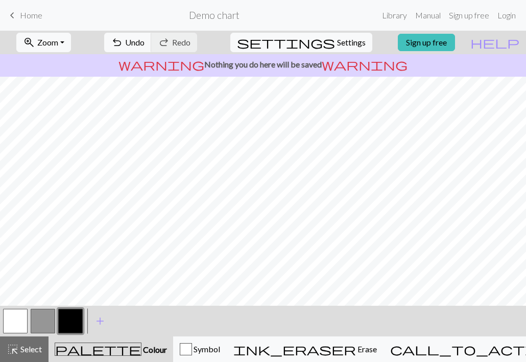
click at [21, 318] on button "button" at bounding box center [15, 321] width 25 height 25
click at [69, 319] on button "button" at bounding box center [70, 321] width 25 height 25
click at [22, 319] on button "button" at bounding box center [15, 321] width 25 height 25
click at [77, 323] on button "button" at bounding box center [70, 321] width 25 height 25
click at [23, 316] on button "button" at bounding box center [15, 321] width 25 height 25
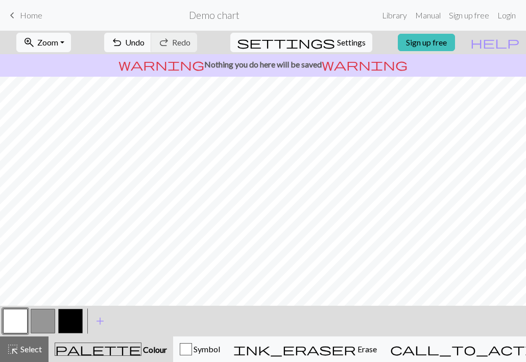
click at [71, 321] on button "button" at bounding box center [70, 321] width 25 height 25
click at [22, 319] on button "button" at bounding box center [15, 321] width 25 height 25
click at [74, 325] on button "button" at bounding box center [70, 321] width 25 height 25
click at [17, 320] on button "button" at bounding box center [15, 321] width 25 height 25
click at [76, 325] on button "button" at bounding box center [70, 321] width 25 height 25
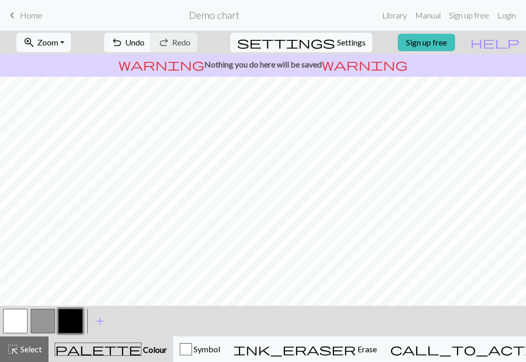
click at [19, 318] on button "button" at bounding box center [15, 321] width 25 height 25
click at [76, 315] on button "button" at bounding box center [70, 321] width 25 height 25
click at [20, 316] on button "button" at bounding box center [15, 321] width 25 height 25
click at [72, 325] on button "button" at bounding box center [70, 321] width 25 height 25
click at [14, 323] on button "button" at bounding box center [15, 321] width 25 height 25
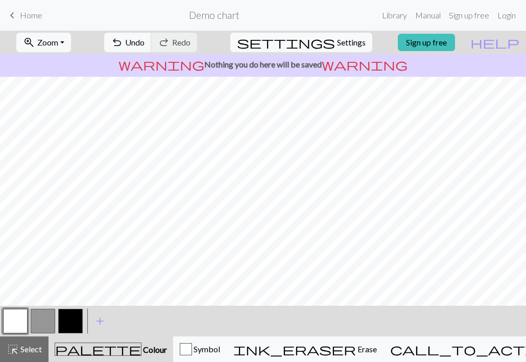
click at [72, 329] on button "button" at bounding box center [70, 321] width 25 height 25
click at [23, 321] on button "button" at bounding box center [15, 321] width 25 height 25
click at [72, 317] on button "button" at bounding box center [70, 321] width 25 height 25
click at [15, 320] on button "button" at bounding box center [15, 321] width 25 height 25
click at [74, 323] on button "button" at bounding box center [70, 321] width 25 height 25
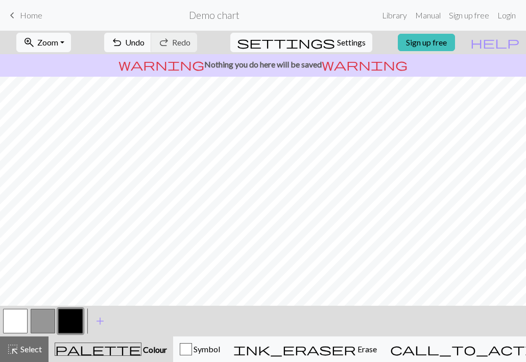
click at [17, 326] on button "button" at bounding box center [15, 321] width 25 height 25
click at [76, 324] on button "button" at bounding box center [70, 321] width 25 height 25
click at [23, 317] on button "button" at bounding box center [15, 321] width 25 height 25
click at [69, 331] on button "button" at bounding box center [70, 321] width 25 height 25
click at [47, 320] on button "button" at bounding box center [43, 321] width 25 height 25
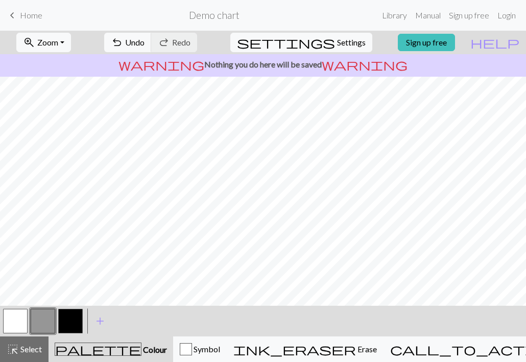
click at [35, 356] on button "highlight_alt Select Select" at bounding box center [24, 349] width 49 height 26
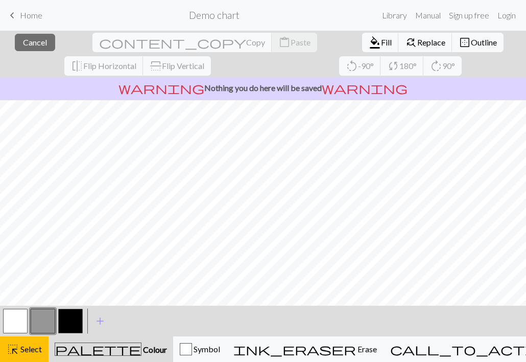
click at [381, 46] on span "Fill" at bounding box center [386, 42] width 11 height 10
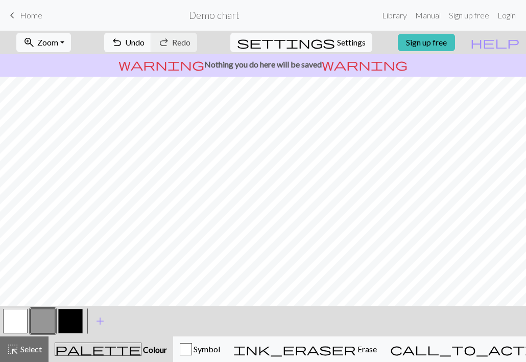
click at [141, 348] on span "Colour" at bounding box center [154, 349] width 26 height 10
click at [35, 348] on span "Select" at bounding box center [30, 349] width 23 height 10
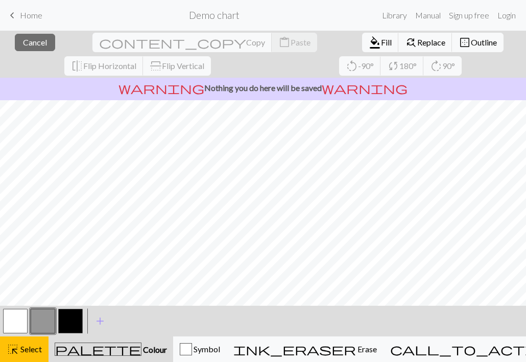
click at [381, 46] on span "Fill" at bounding box center [386, 42] width 11 height 10
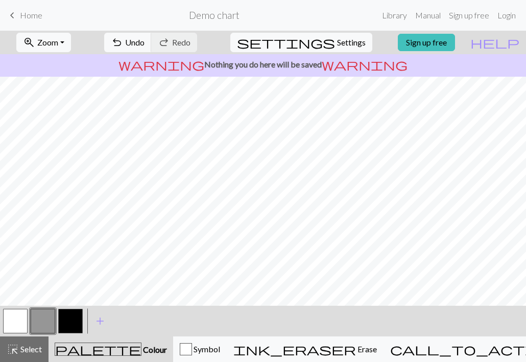
click at [141, 351] on span "Colour" at bounding box center [154, 349] width 26 height 10
click at [73, 326] on button "button" at bounding box center [70, 321] width 25 height 25
click at [12, 325] on button "button" at bounding box center [15, 321] width 25 height 25
click at [76, 323] on button "button" at bounding box center [70, 321] width 25 height 25
click at [21, 322] on button "button" at bounding box center [15, 321] width 25 height 25
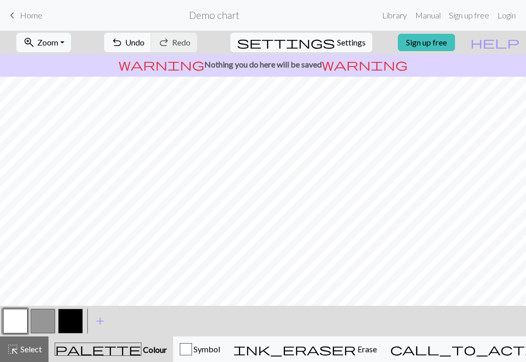
click at [71, 323] on button "button" at bounding box center [70, 321] width 25 height 25
click at [18, 323] on button "button" at bounding box center [15, 321] width 25 height 25
click at [71, 324] on button "button" at bounding box center [70, 321] width 25 height 25
click at [22, 321] on button "button" at bounding box center [15, 321] width 25 height 25
click at [39, 321] on button "button" at bounding box center [43, 321] width 25 height 25
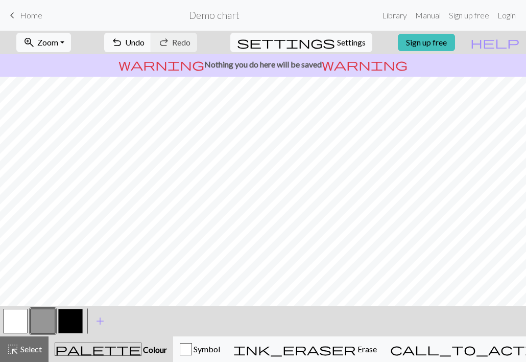
click at [74, 319] on button "button" at bounding box center [70, 321] width 25 height 25
click at [38, 326] on button "button" at bounding box center [43, 321] width 25 height 25
click at [77, 314] on button "button" at bounding box center [70, 321] width 25 height 25
click at [49, 317] on button "button" at bounding box center [43, 321] width 25 height 25
click at [77, 323] on button "button" at bounding box center [70, 321] width 25 height 25
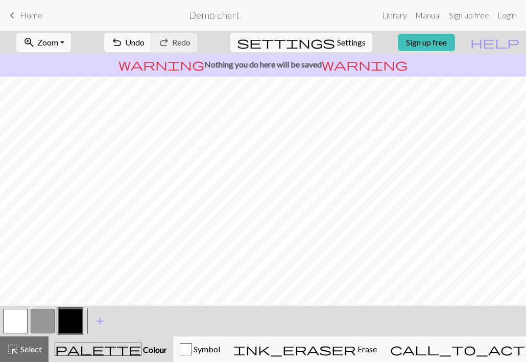
click at [42, 317] on button "button" at bounding box center [43, 321] width 25 height 25
click at [72, 323] on button "button" at bounding box center [70, 321] width 25 height 25
click at [43, 317] on button "button" at bounding box center [43, 321] width 25 height 25
click at [73, 325] on button "button" at bounding box center [70, 321] width 25 height 25
click at [21, 318] on button "button" at bounding box center [15, 321] width 25 height 25
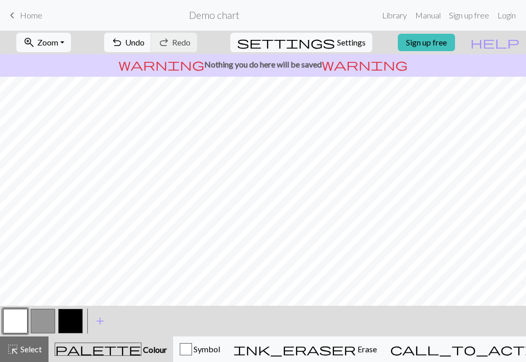
click at [53, 316] on button "button" at bounding box center [43, 321] width 25 height 25
click at [78, 317] on button "button" at bounding box center [70, 321] width 25 height 25
click at [45, 314] on button "button" at bounding box center [43, 321] width 25 height 25
click at [69, 321] on button "button" at bounding box center [70, 321] width 25 height 25
click at [51, 315] on button "button" at bounding box center [43, 321] width 25 height 25
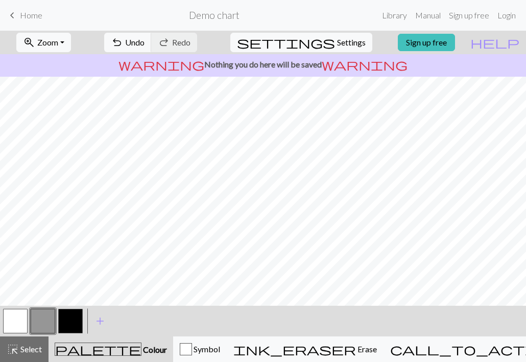
click at [74, 322] on button "button" at bounding box center [70, 321] width 25 height 25
click at [53, 318] on button "button" at bounding box center [43, 321] width 25 height 25
click at [73, 323] on button "button" at bounding box center [70, 321] width 25 height 25
click at [52, 322] on button "button" at bounding box center [43, 321] width 25 height 25
click at [78, 321] on button "button" at bounding box center [70, 321] width 25 height 25
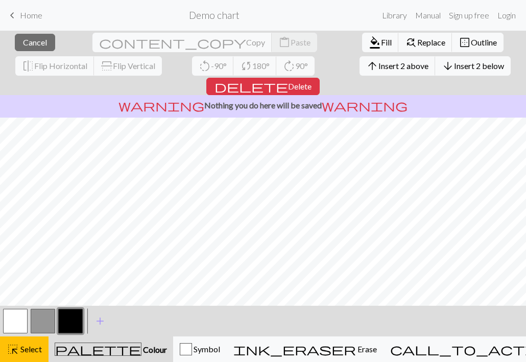
click at [141, 348] on span "Colour" at bounding box center [154, 349] width 26 height 10
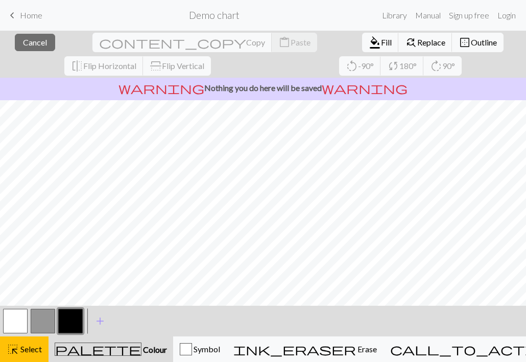
click at [47, 321] on button "button" at bounding box center [43, 321] width 25 height 25
click at [381, 41] on span "Fill" at bounding box center [386, 42] width 11 height 10
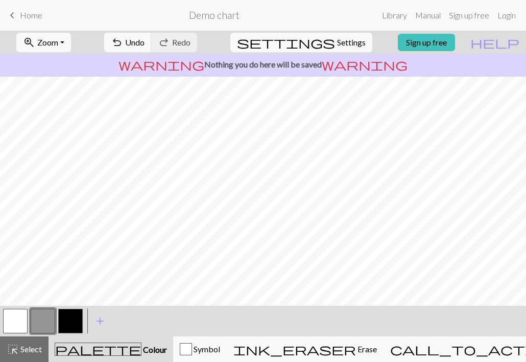
click at [141, 352] on span "Colour" at bounding box center [154, 349] width 26 height 10
click at [141, 351] on span "Colour" at bounding box center [154, 349] width 26 height 10
click at [141, 348] on span "Colour" at bounding box center [154, 349] width 26 height 10
click at [69, 322] on button "button" at bounding box center [70, 321] width 25 height 25
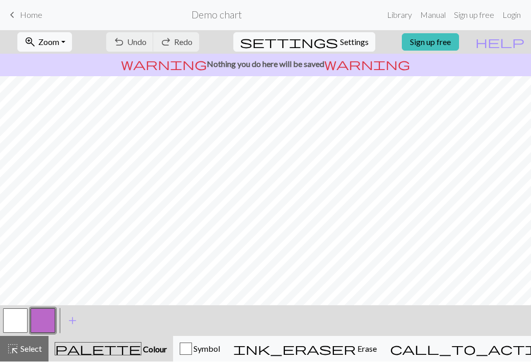
click at [325, 44] on span "settings" at bounding box center [289, 42] width 98 height 14
select select "aran"
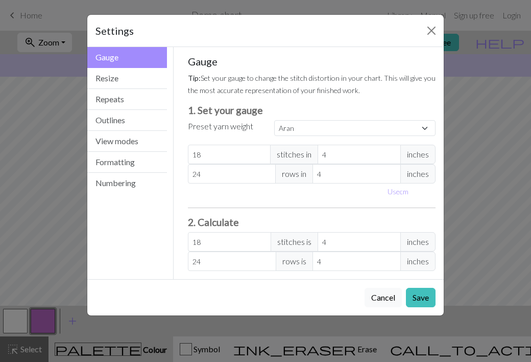
click at [118, 79] on button "Resize" at bounding box center [127, 78] width 80 height 21
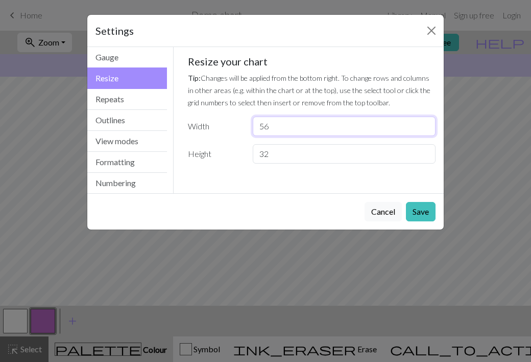
type input "56"
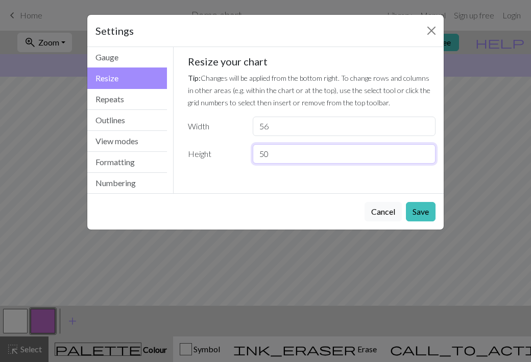
type input "50"
click at [417, 212] on button "Save" at bounding box center [421, 211] width 30 height 19
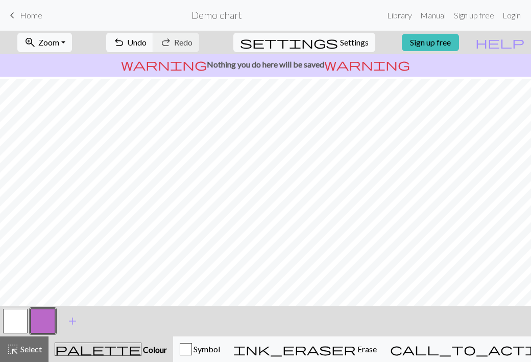
scroll to position [4, 0]
click at [19, 319] on button "button" at bounding box center [15, 321] width 25 height 25
click at [36, 347] on span "Select" at bounding box center [30, 349] width 23 height 10
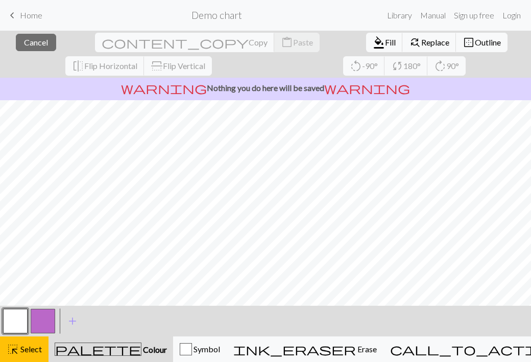
click at [385, 45] on span "Fill" at bounding box center [390, 42] width 11 height 10
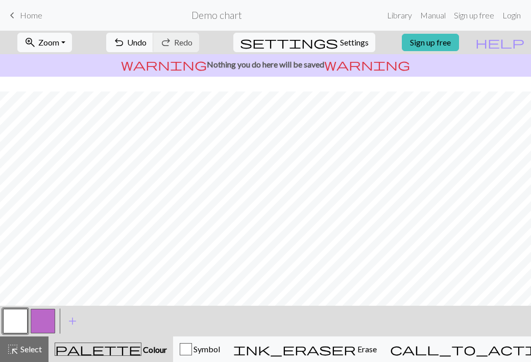
scroll to position [89, 0]
click at [29, 351] on span "Select" at bounding box center [30, 349] width 23 height 10
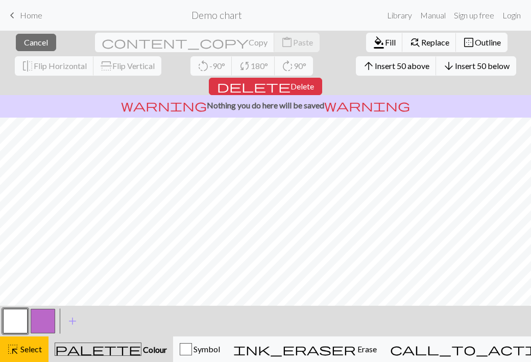
click at [43, 323] on button "button" at bounding box center [43, 321] width 25 height 25
click at [46, 323] on button "button" at bounding box center [43, 321] width 25 height 25
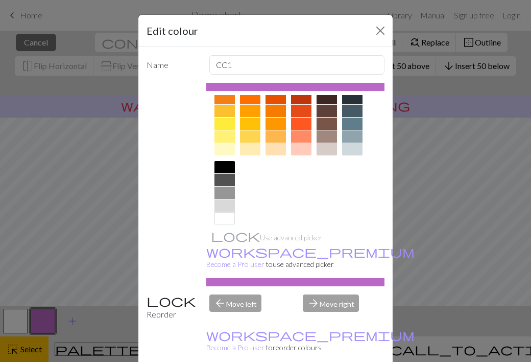
scroll to position [149, 0]
click at [224, 170] on div at bounding box center [225, 167] width 20 height 12
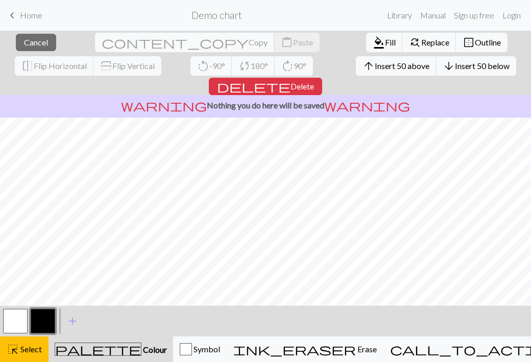
click at [385, 40] on span "Fill" at bounding box center [390, 42] width 11 height 10
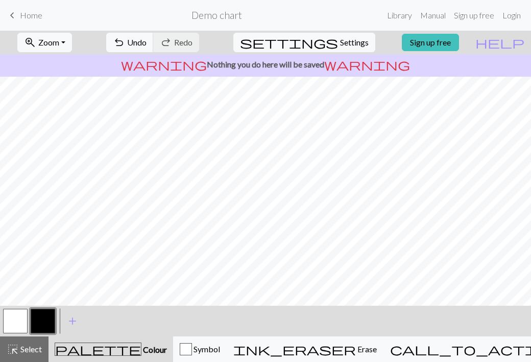
click at [72, 40] on button "zoom_in Zoom Zoom" at bounding box center [44, 42] width 55 height 19
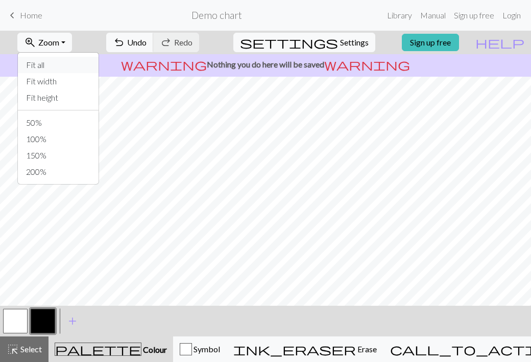
click at [69, 67] on button "Fit all" at bounding box center [58, 65] width 81 height 16
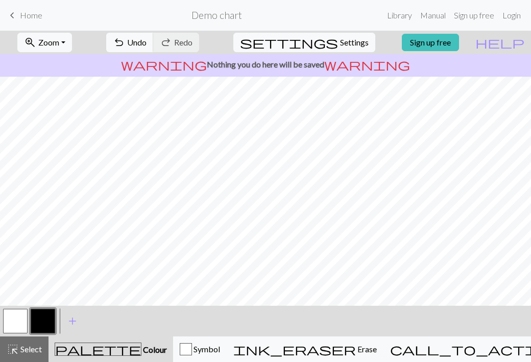
click at [72, 43] on button "zoom_in Zoom Zoom" at bounding box center [44, 42] width 55 height 19
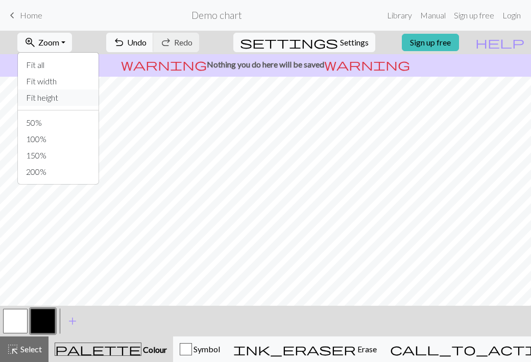
click at [70, 103] on button "Fit height" at bounding box center [58, 97] width 81 height 16
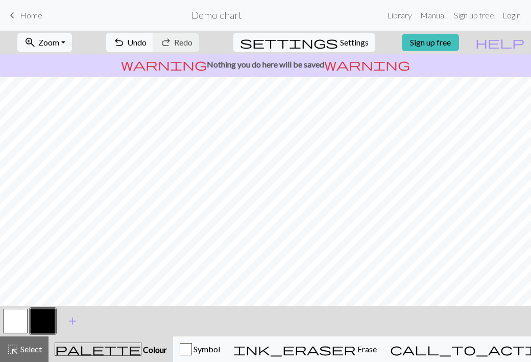
click at [72, 51] on button "zoom_in Zoom Zoom" at bounding box center [44, 42] width 55 height 19
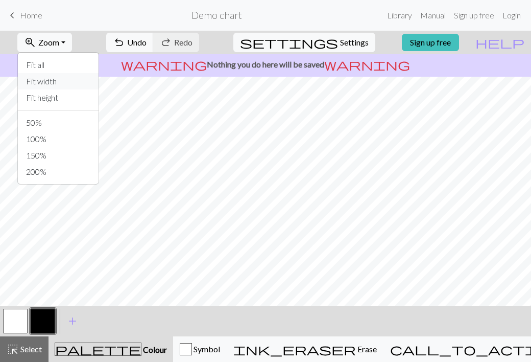
click at [75, 83] on button "Fit width" at bounding box center [58, 81] width 81 height 16
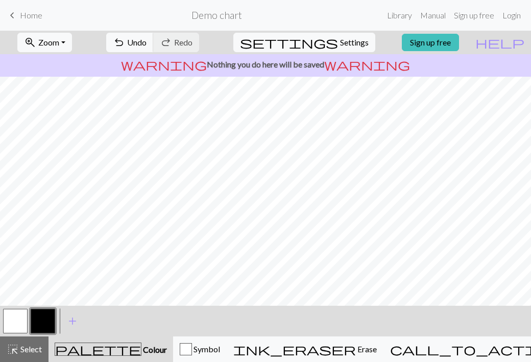
click at [73, 323] on span "add" at bounding box center [72, 321] width 12 height 14
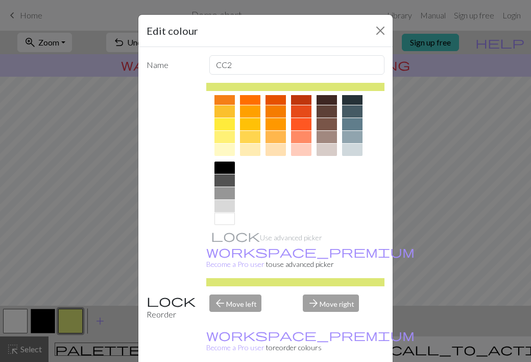
scroll to position [149, 0]
click at [228, 194] on div at bounding box center [225, 193] width 20 height 12
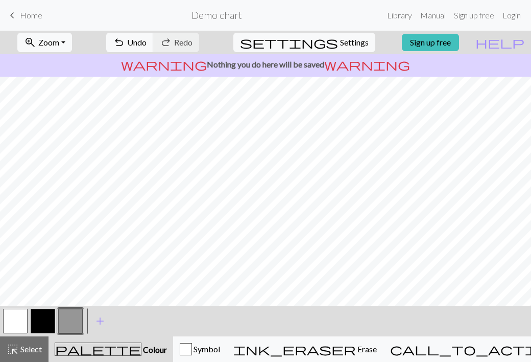
click at [11, 328] on button "button" at bounding box center [15, 321] width 25 height 25
click at [48, 320] on button "button" at bounding box center [43, 321] width 25 height 25
click at [21, 317] on button "button" at bounding box center [15, 321] width 25 height 25
click at [49, 316] on button "button" at bounding box center [43, 321] width 25 height 25
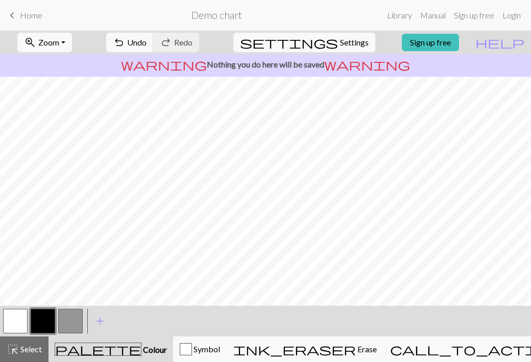
click at [11, 322] on button "button" at bounding box center [15, 321] width 25 height 25
click at [47, 316] on button "button" at bounding box center [43, 321] width 25 height 25
click at [15, 318] on button "button" at bounding box center [15, 321] width 25 height 25
click at [46, 315] on button "button" at bounding box center [43, 321] width 25 height 25
click at [16, 319] on button "button" at bounding box center [15, 321] width 25 height 25
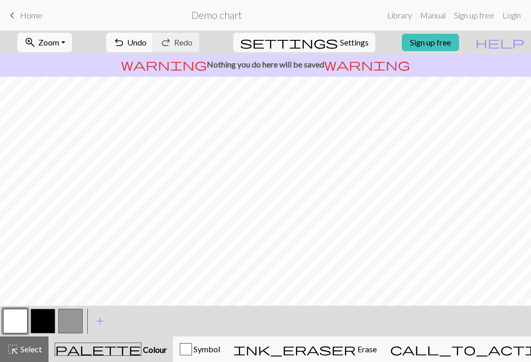
click at [42, 316] on button "button" at bounding box center [43, 321] width 25 height 25
click at [22, 323] on button "button" at bounding box center [15, 321] width 25 height 25
click at [49, 323] on button "button" at bounding box center [43, 321] width 25 height 25
click at [27, 321] on button "button" at bounding box center [15, 321] width 25 height 25
click at [46, 319] on button "button" at bounding box center [43, 321] width 25 height 25
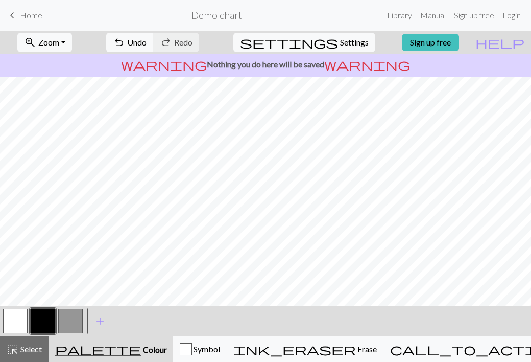
click at [17, 321] on button "button" at bounding box center [15, 321] width 25 height 25
click at [42, 324] on button "button" at bounding box center [43, 321] width 25 height 25
click at [18, 315] on button "button" at bounding box center [15, 321] width 25 height 25
click at [41, 319] on button "button" at bounding box center [43, 321] width 25 height 25
click at [17, 324] on button "button" at bounding box center [15, 321] width 25 height 25
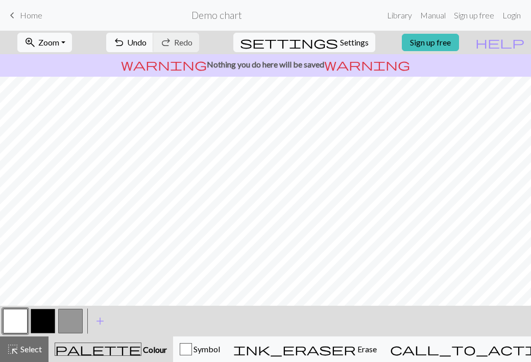
click at [48, 320] on button "button" at bounding box center [43, 321] width 25 height 25
click at [20, 320] on button "button" at bounding box center [15, 321] width 25 height 25
click at [49, 316] on button "button" at bounding box center [43, 321] width 25 height 25
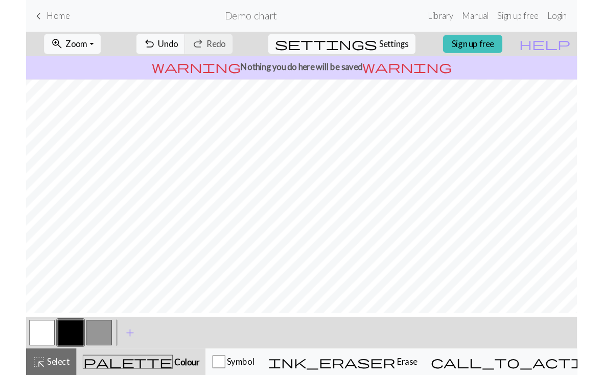
scroll to position [0, 0]
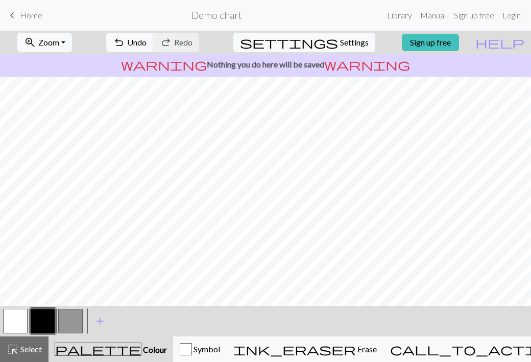
click at [18, 321] on button "button" at bounding box center [15, 321] width 25 height 25
click at [116, 357] on button "palette Colour Colour" at bounding box center [111, 349] width 125 height 26
click at [141, 352] on span "Colour" at bounding box center [154, 349] width 26 height 10
click at [46, 319] on button "button" at bounding box center [43, 321] width 25 height 25
click at [72, 320] on button "button" at bounding box center [70, 321] width 25 height 25
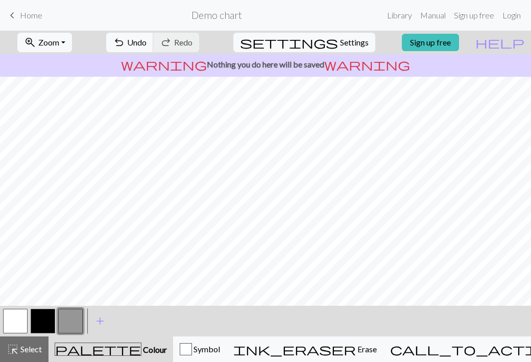
click at [21, 319] on button "button" at bounding box center [15, 321] width 25 height 25
click at [72, 45] on button "zoom_in Zoom Zoom" at bounding box center [44, 42] width 55 height 19
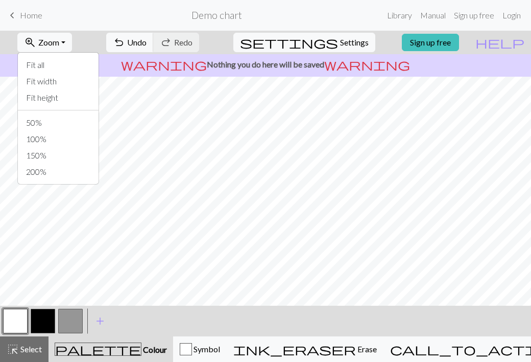
click at [72, 45] on button "zoom_in Zoom Zoom" at bounding box center [44, 42] width 55 height 19
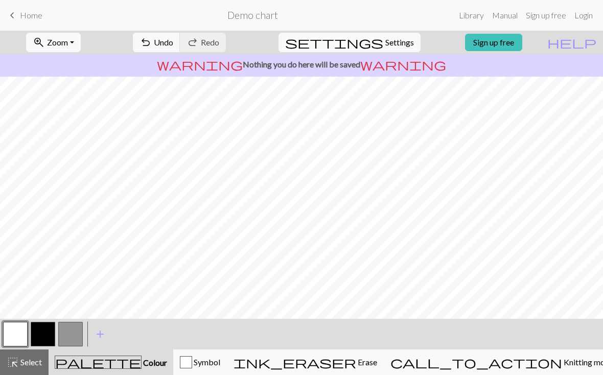
click at [192, 361] on div "button" at bounding box center [186, 362] width 12 height 12
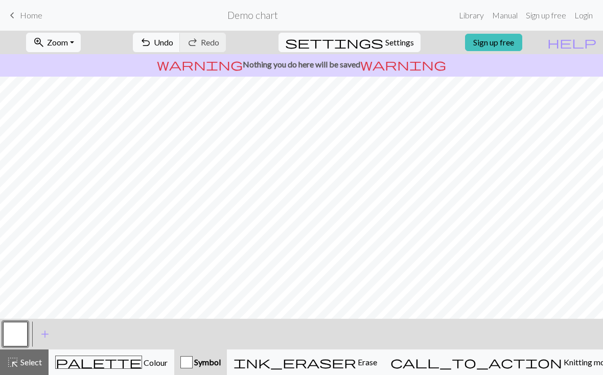
click at [193, 361] on div "button" at bounding box center [186, 362] width 12 height 12
click at [149, 361] on div "palette Colour Colour" at bounding box center [111, 362] width 112 height 13
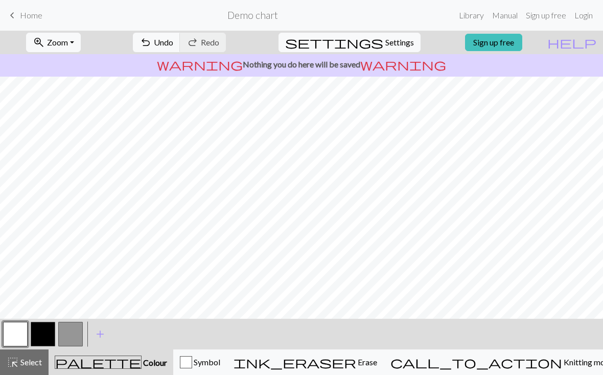
click at [81, 45] on button "zoom_in Zoom Zoom" at bounding box center [53, 42] width 55 height 19
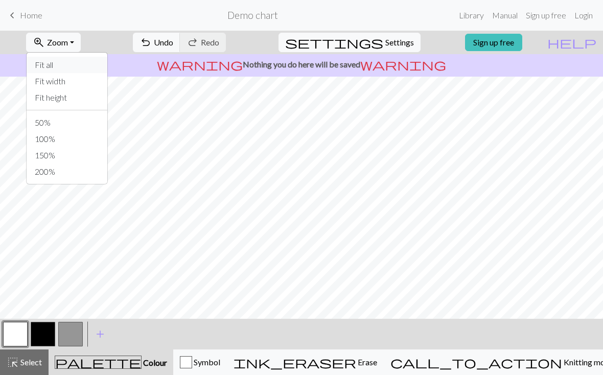
click at [78, 67] on button "Fit all" at bounding box center [67, 65] width 81 height 16
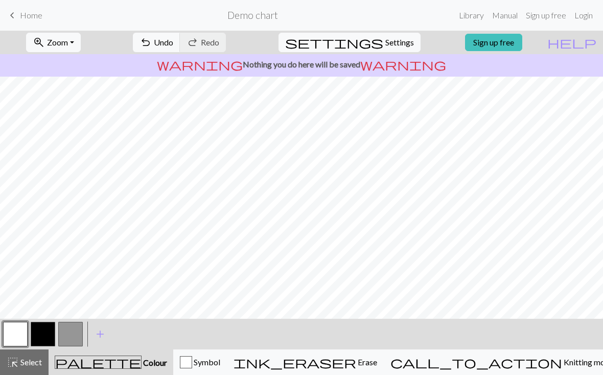
click at [394, 44] on span "Settings" at bounding box center [399, 42] width 29 height 12
select select "aran"
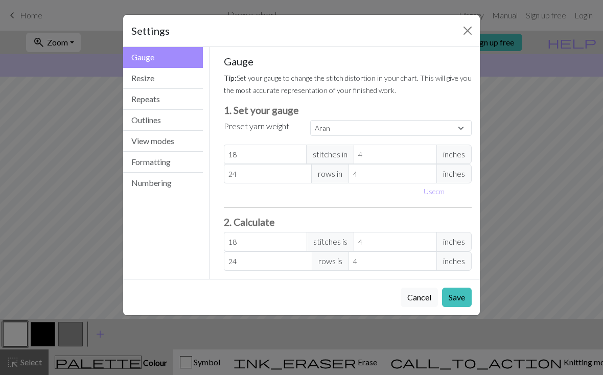
click at [467, 31] on button "Close" at bounding box center [467, 30] width 16 height 16
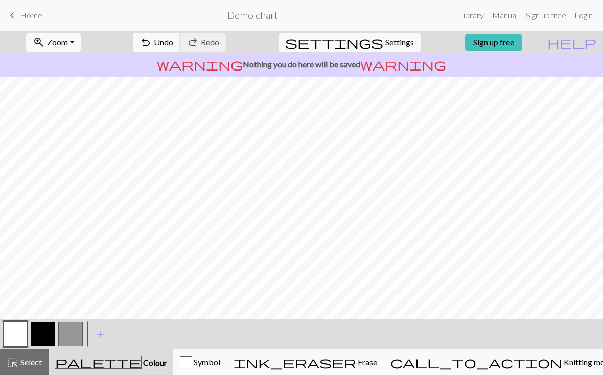
click at [33, 361] on div "highlight_alt Select Select" at bounding box center [24, 362] width 35 height 12
click at [356, 361] on span "ink_eraser" at bounding box center [294, 362] width 123 height 14
